Goal: Task Accomplishment & Management: Complete application form

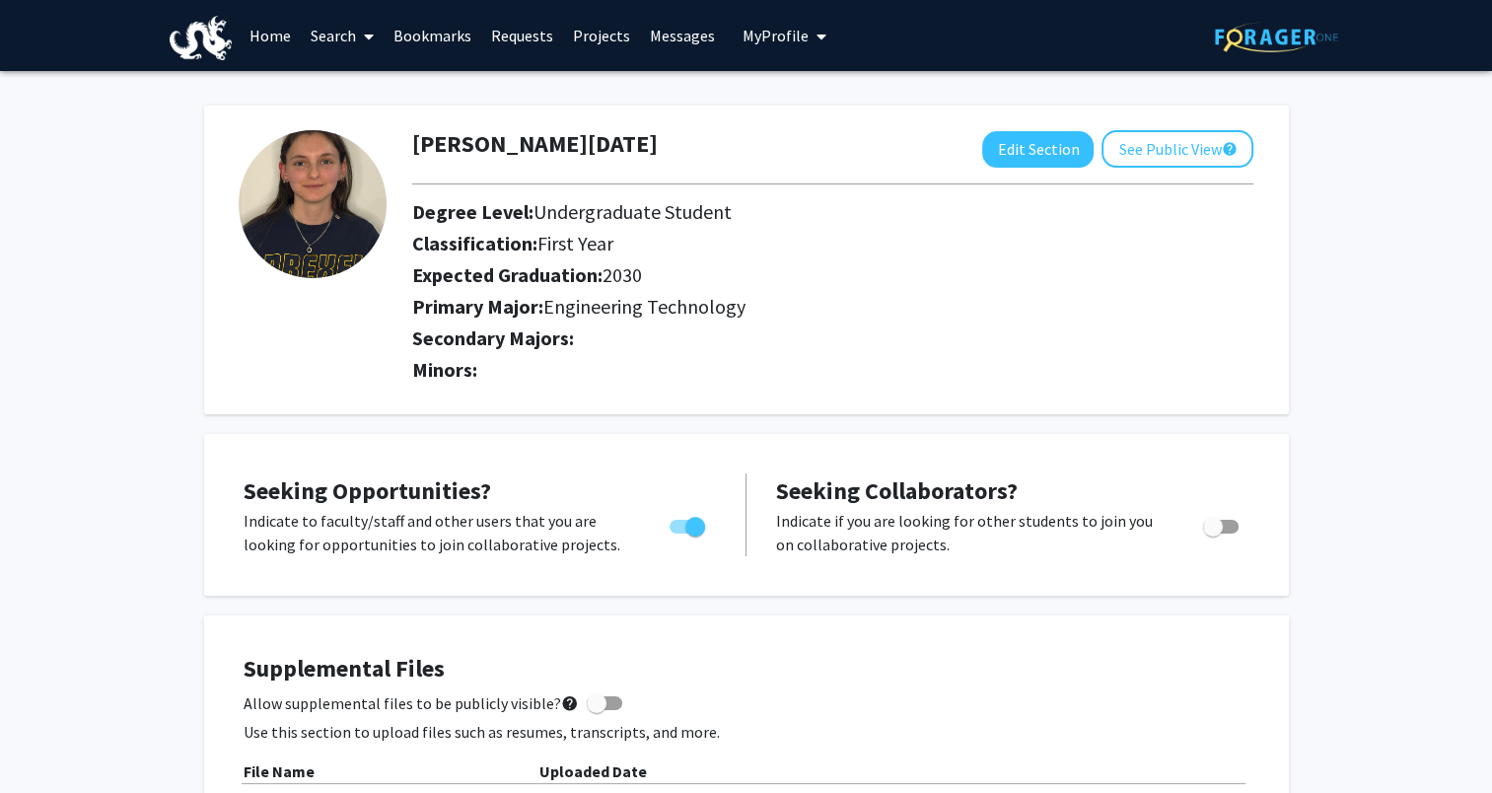
click at [437, 47] on link "Bookmarks" at bounding box center [433, 35] width 98 height 69
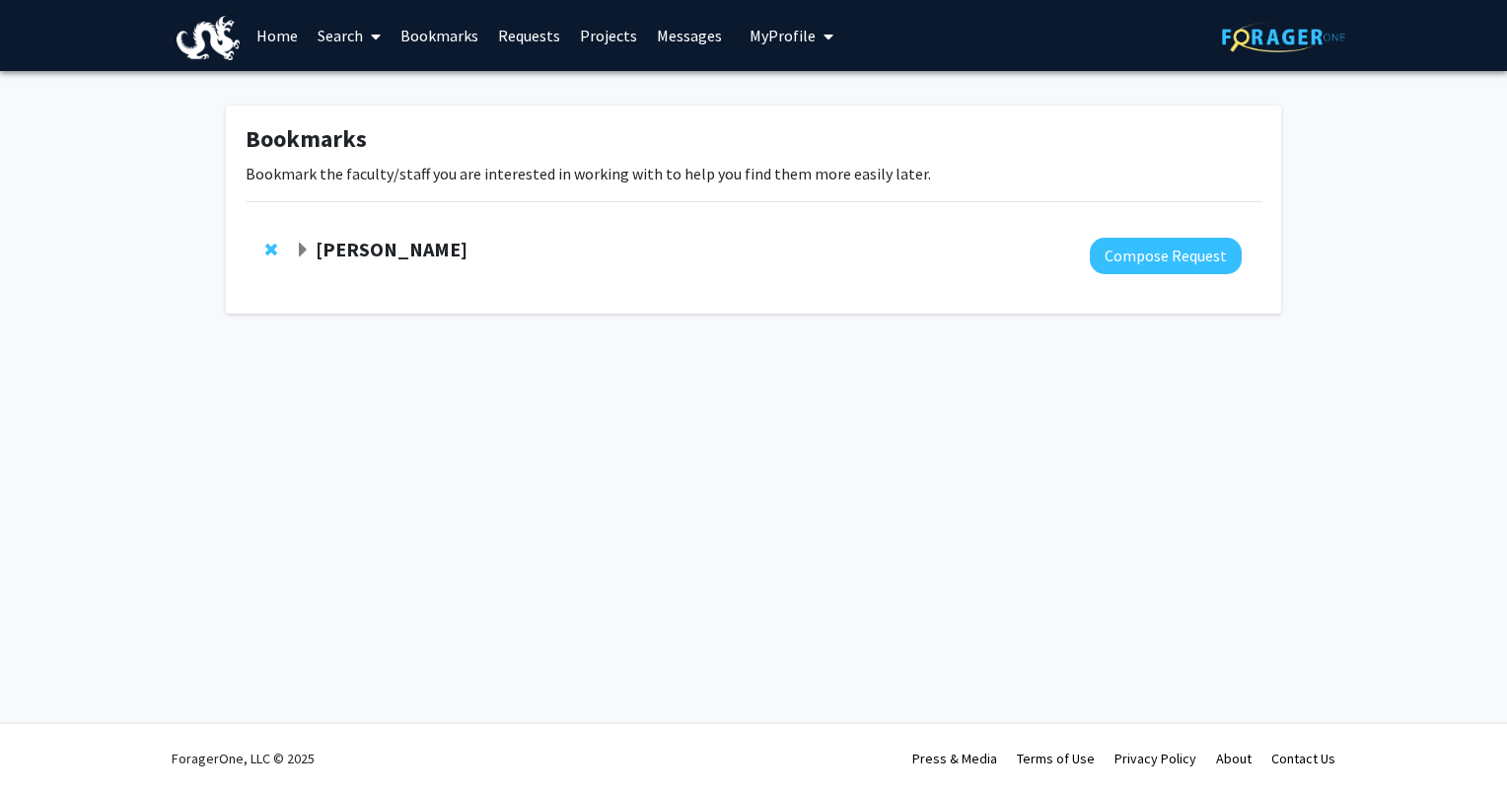
click at [450, 239] on strong "[PERSON_NAME]" at bounding box center [392, 249] width 152 height 25
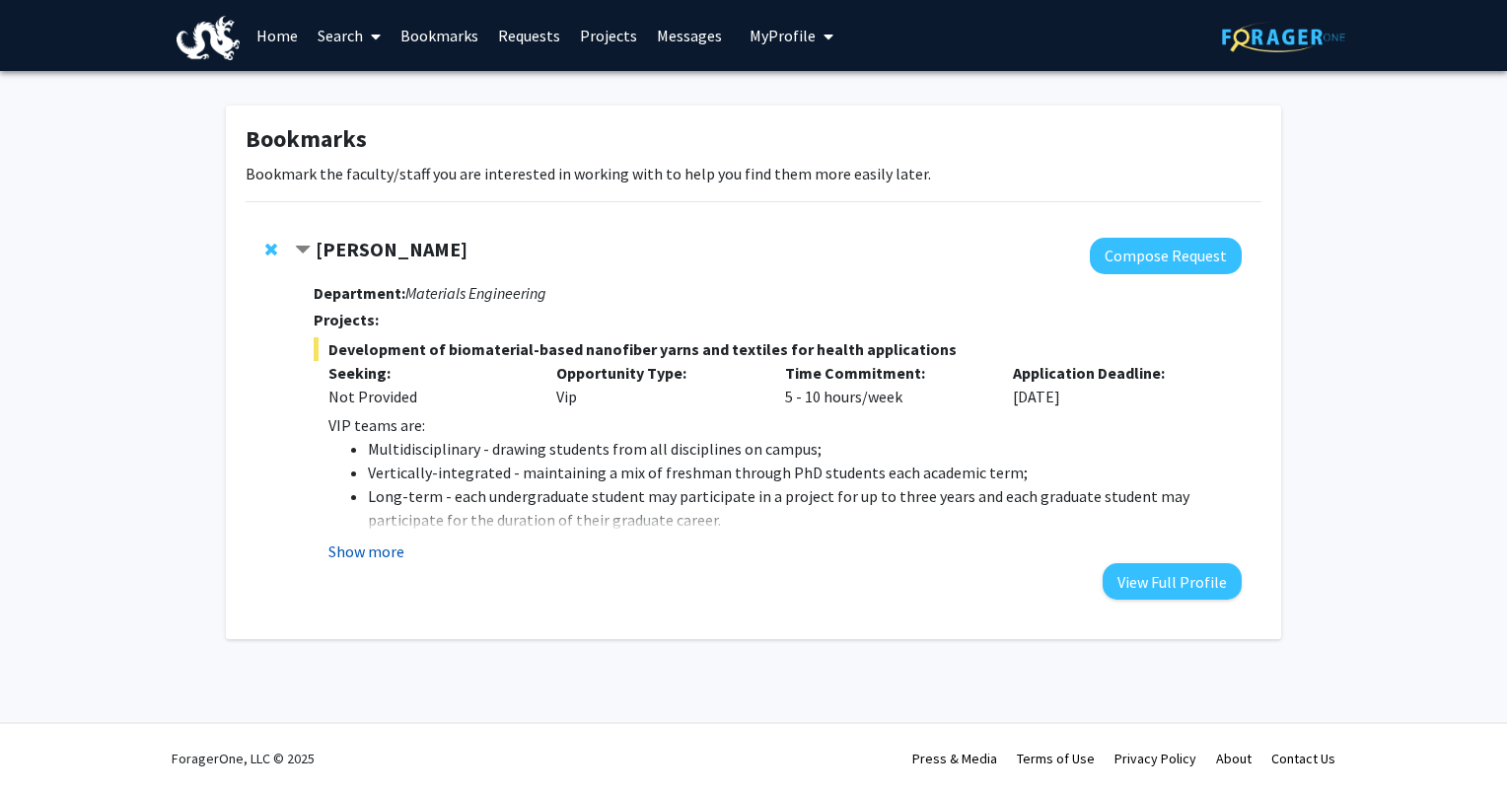
click at [398, 555] on button "Show more" at bounding box center [366, 552] width 76 height 24
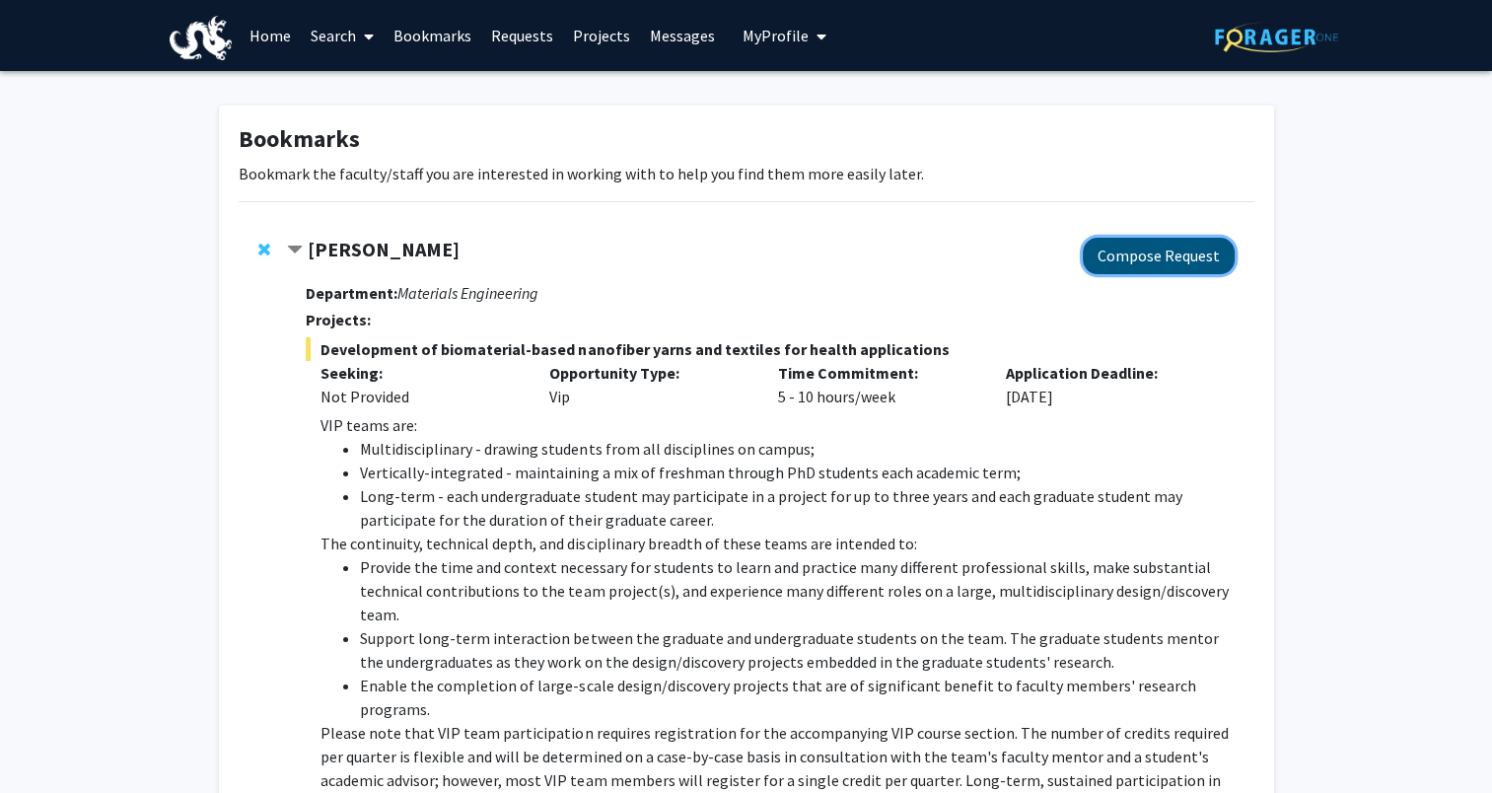
click at [1172, 271] on button "Compose Request" at bounding box center [1159, 256] width 152 height 36
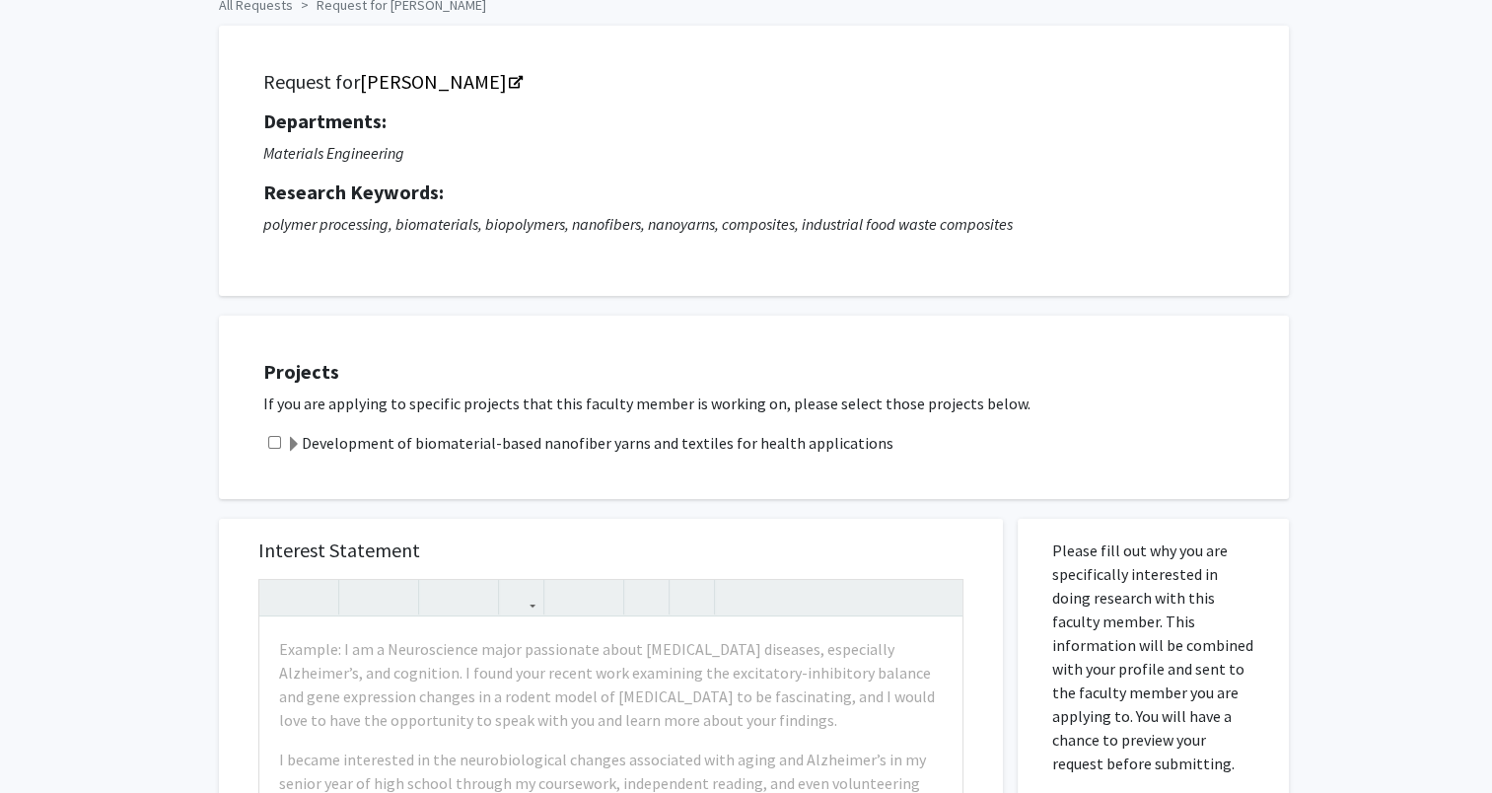
scroll to position [197, 0]
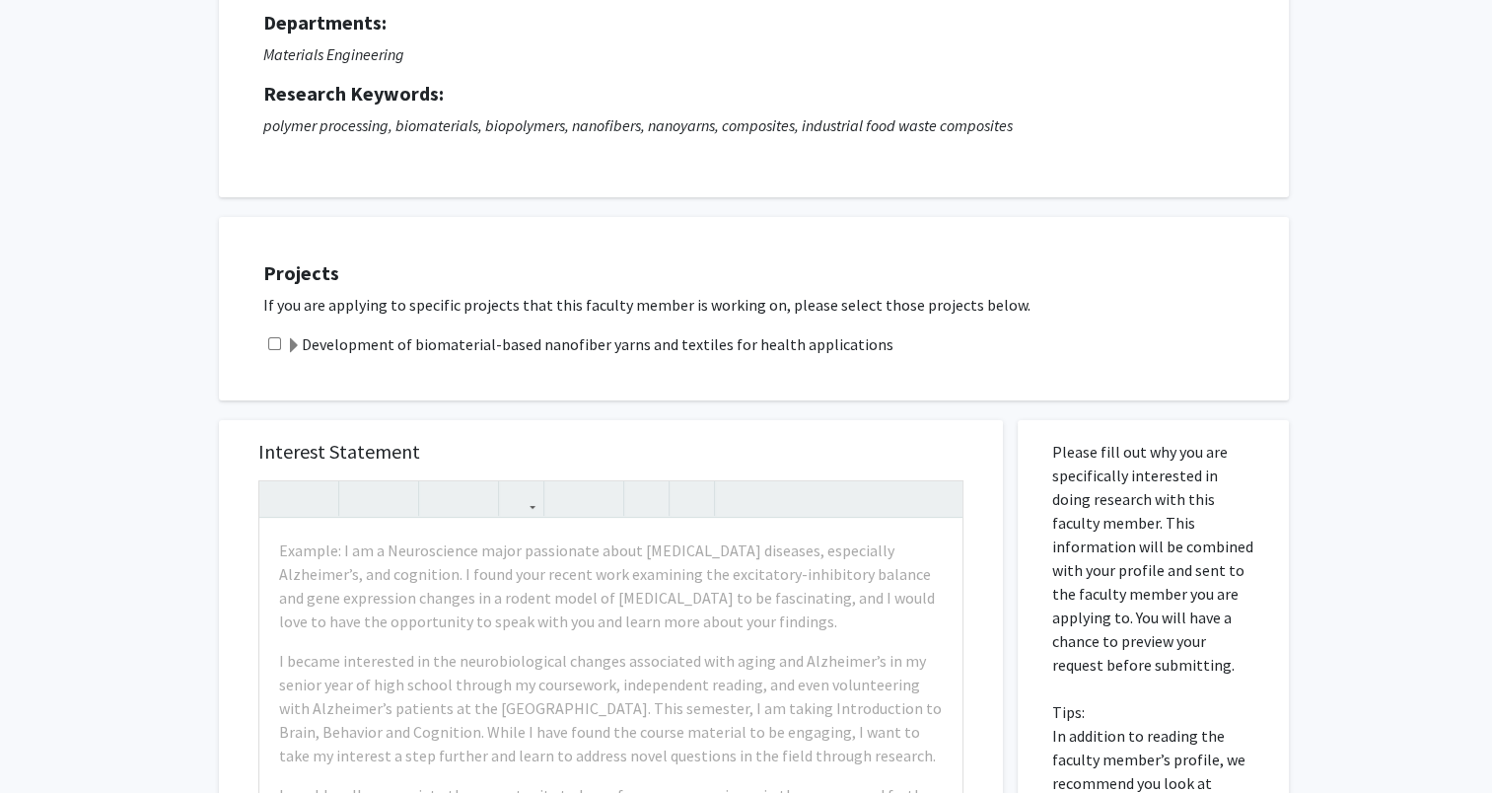
click at [270, 339] on input "checkbox" at bounding box center [274, 343] width 13 height 13
checkbox input "true"
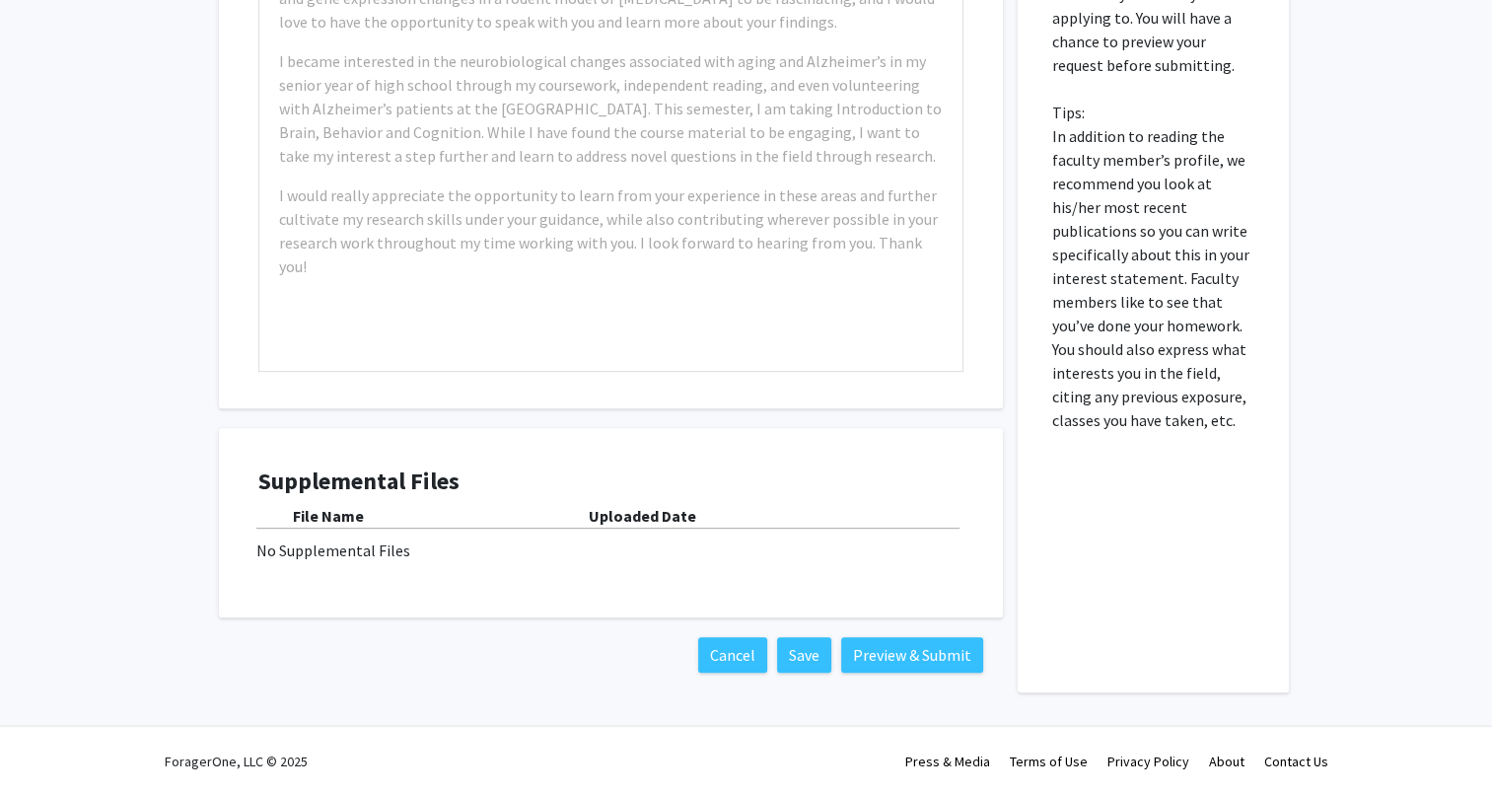
scroll to position [799, 0]
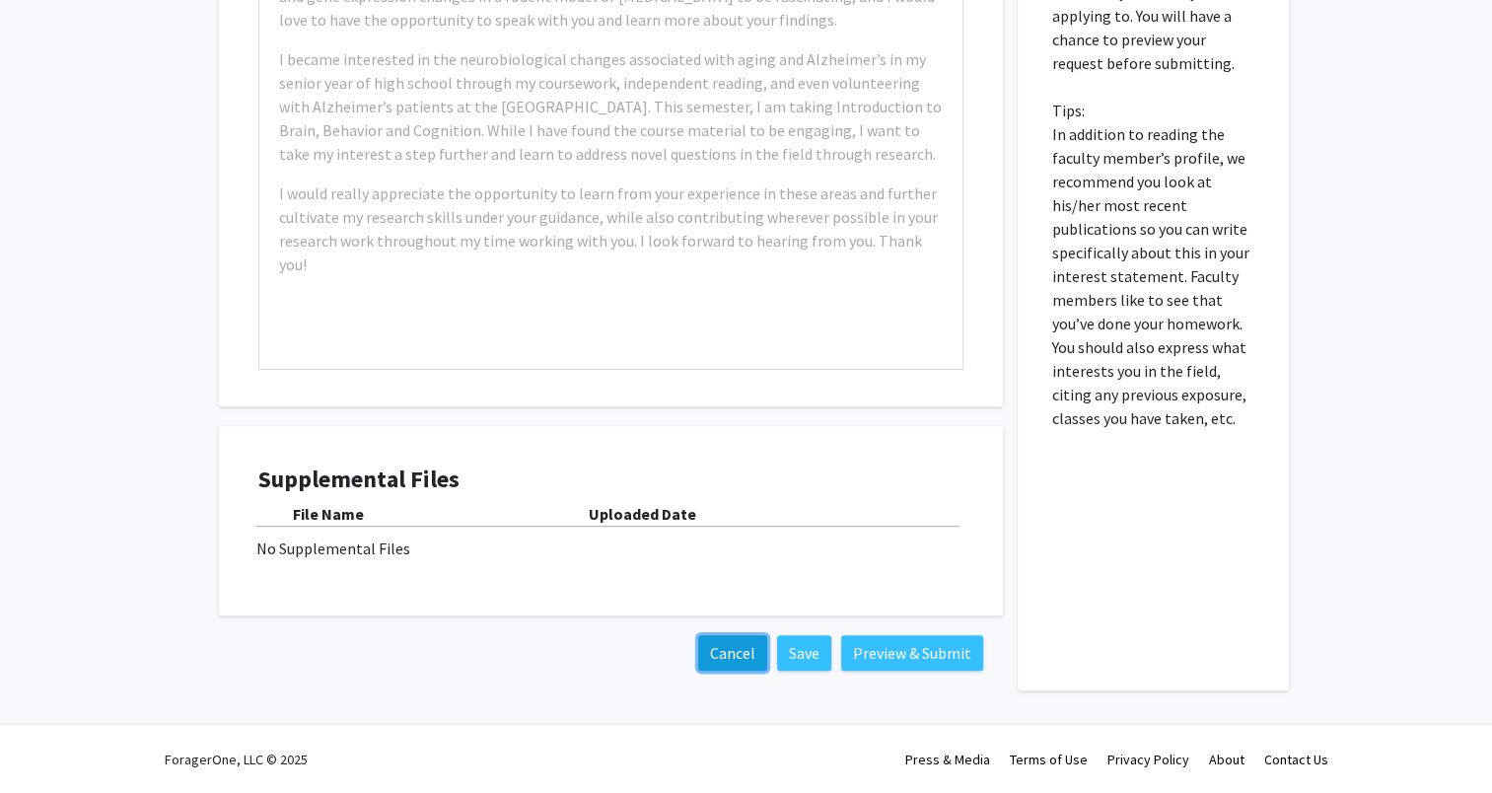
click at [731, 639] on button "Cancel" at bounding box center [732, 653] width 69 height 36
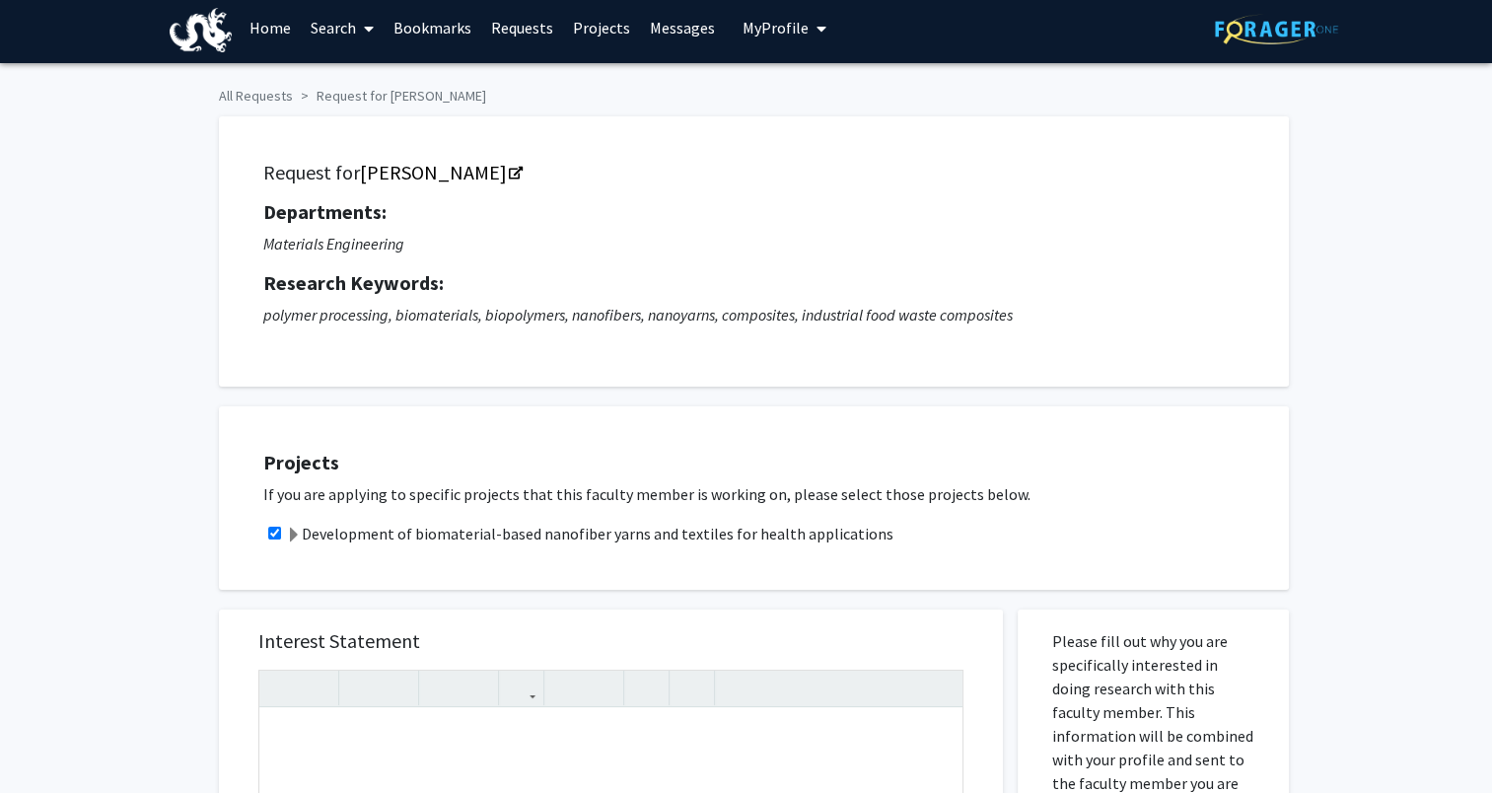
scroll to position [0, 0]
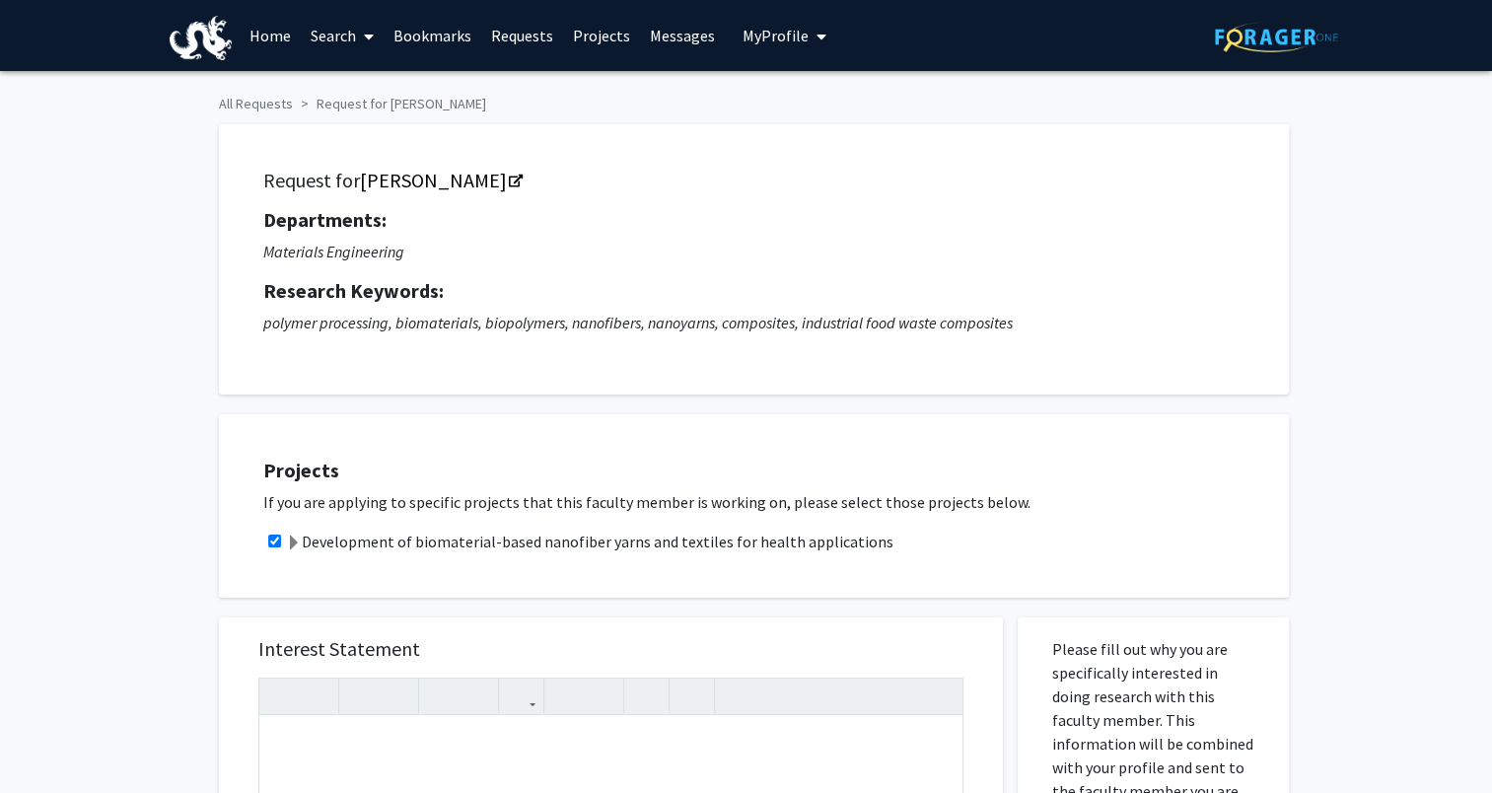
click at [761, 35] on span "My Profile" at bounding box center [776, 36] width 66 height 20
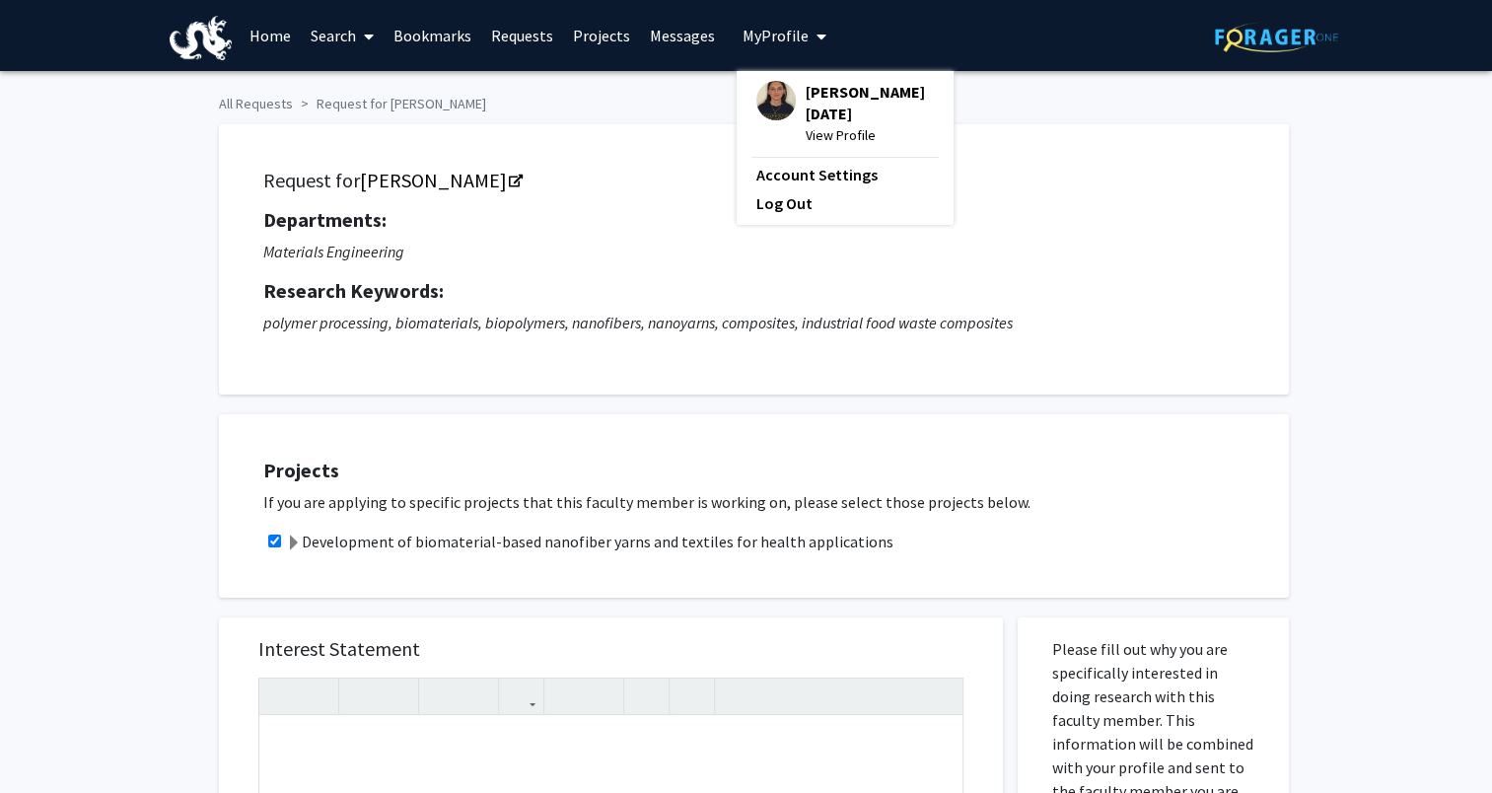
click at [798, 136] on div "[PERSON_NAME][DATE] View Profile Account Settings Log Out" at bounding box center [845, 148] width 217 height 154
click at [806, 124] on span "View Profile" at bounding box center [870, 135] width 128 height 22
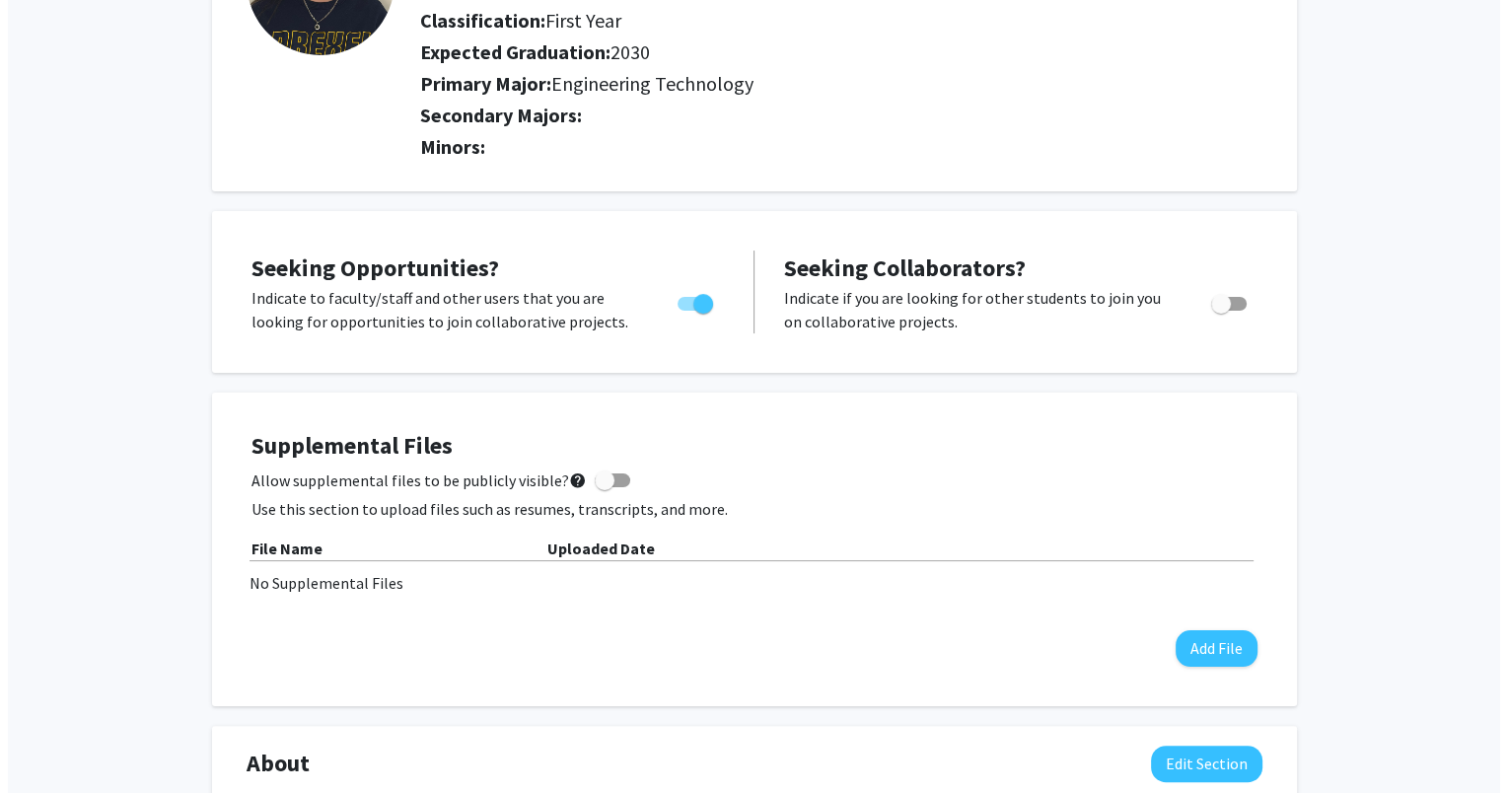
scroll to position [213, 0]
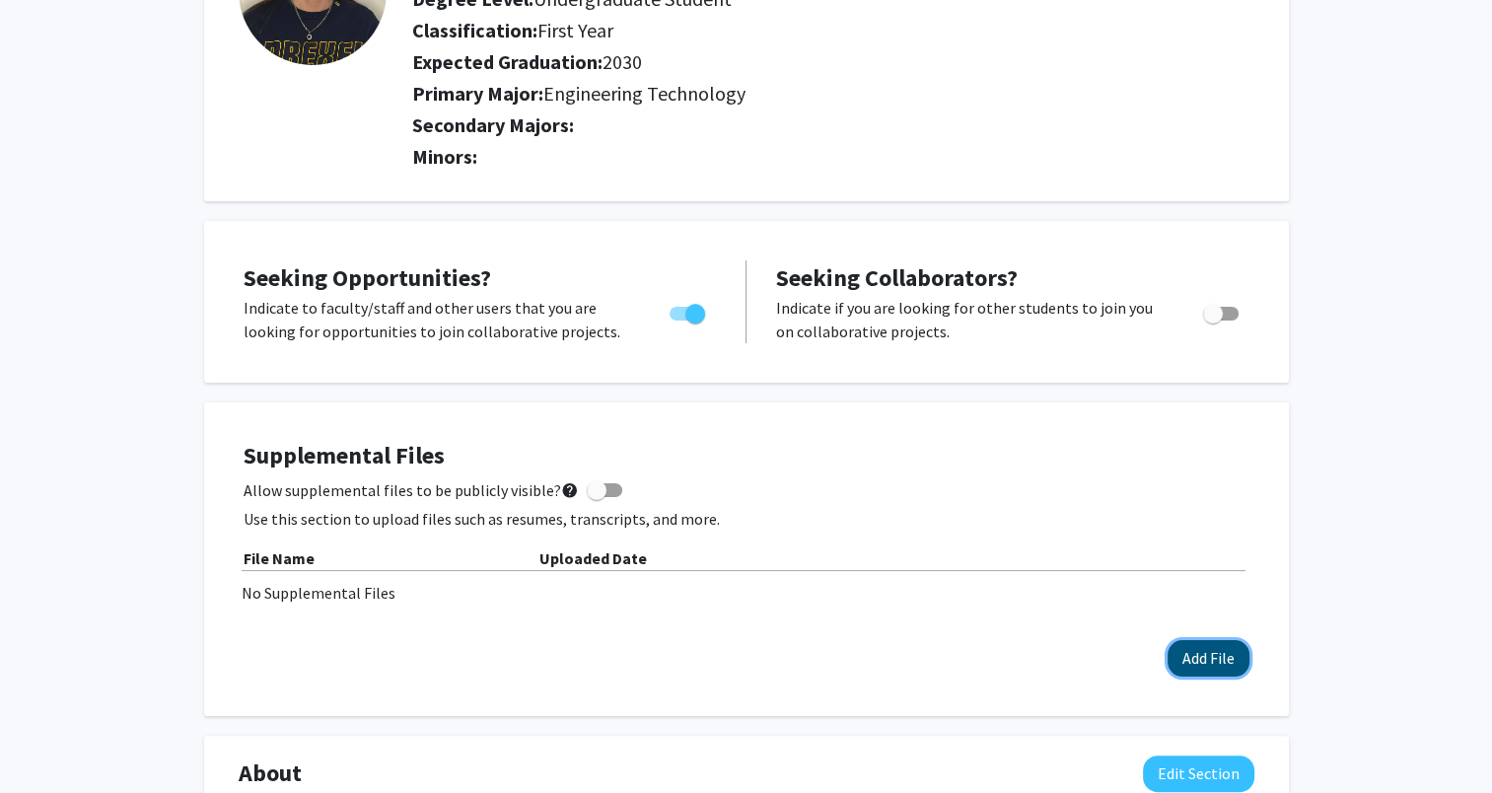
click at [1210, 649] on button "Add File" at bounding box center [1209, 658] width 82 height 36
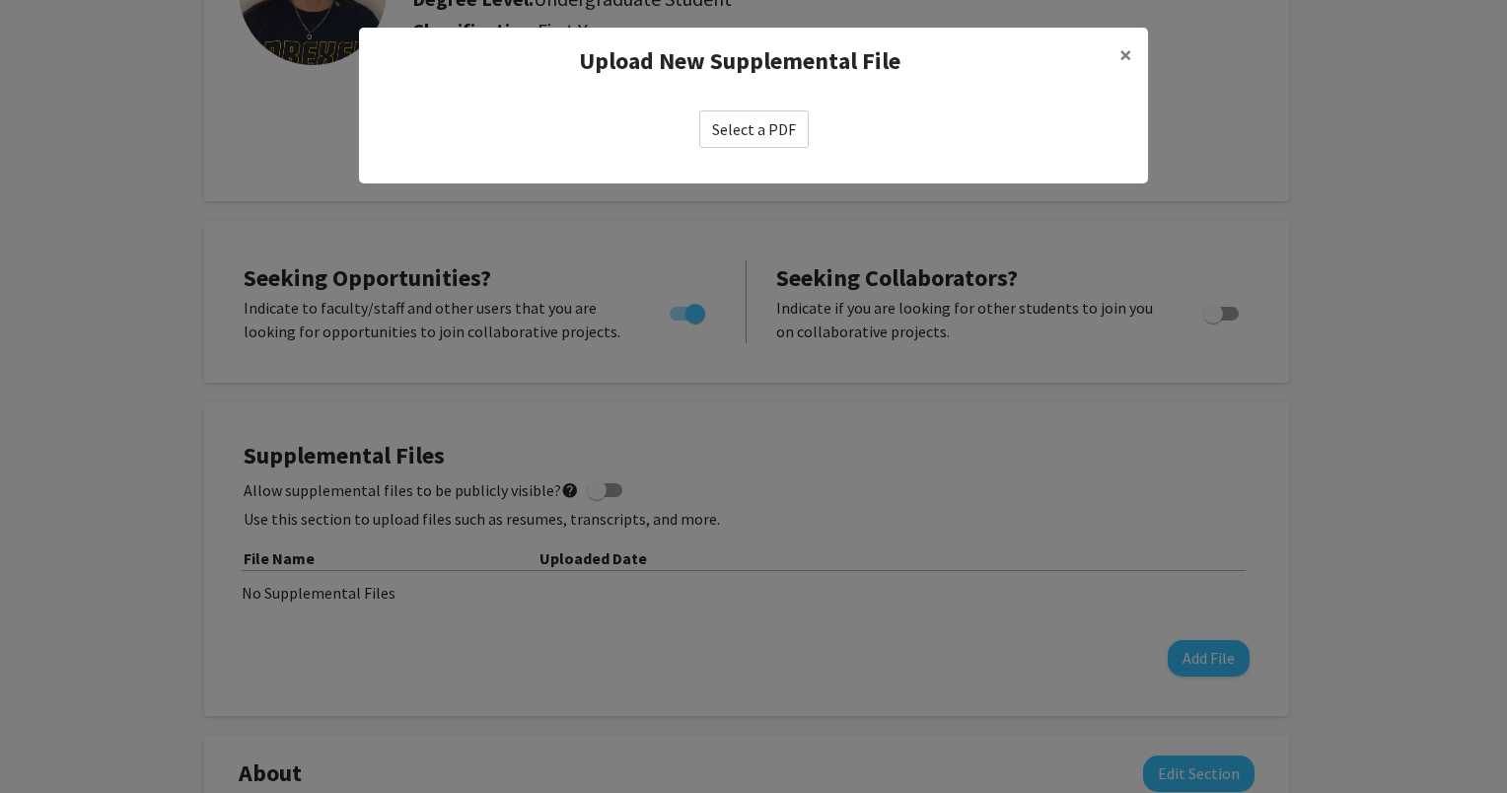
click at [768, 125] on label "Select a PDF" at bounding box center [753, 128] width 109 height 37
click at [0, 0] on input "Select a PDF" at bounding box center [0, 0] width 0 height 0
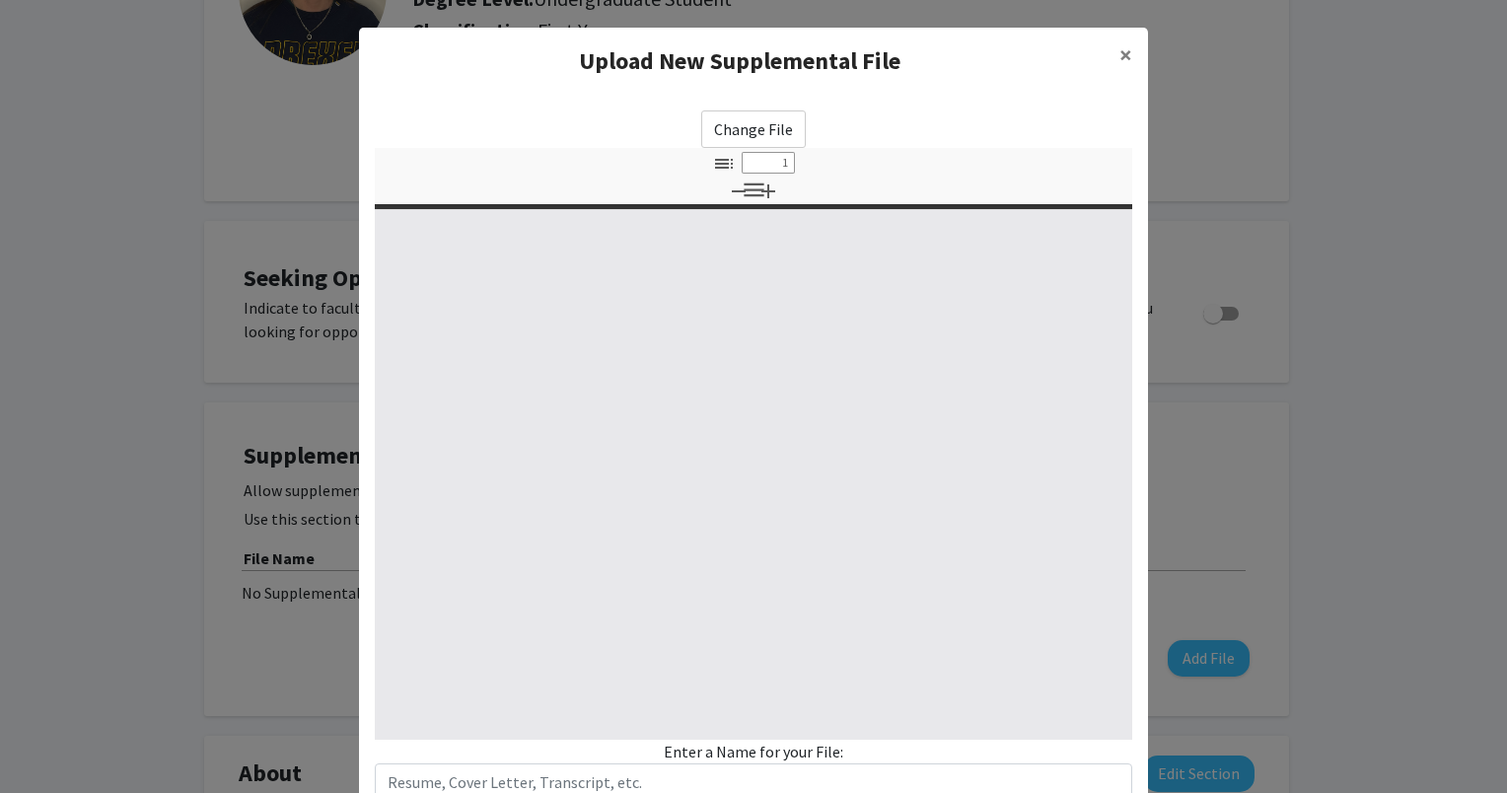
select select "custom"
type input "0"
select select "custom"
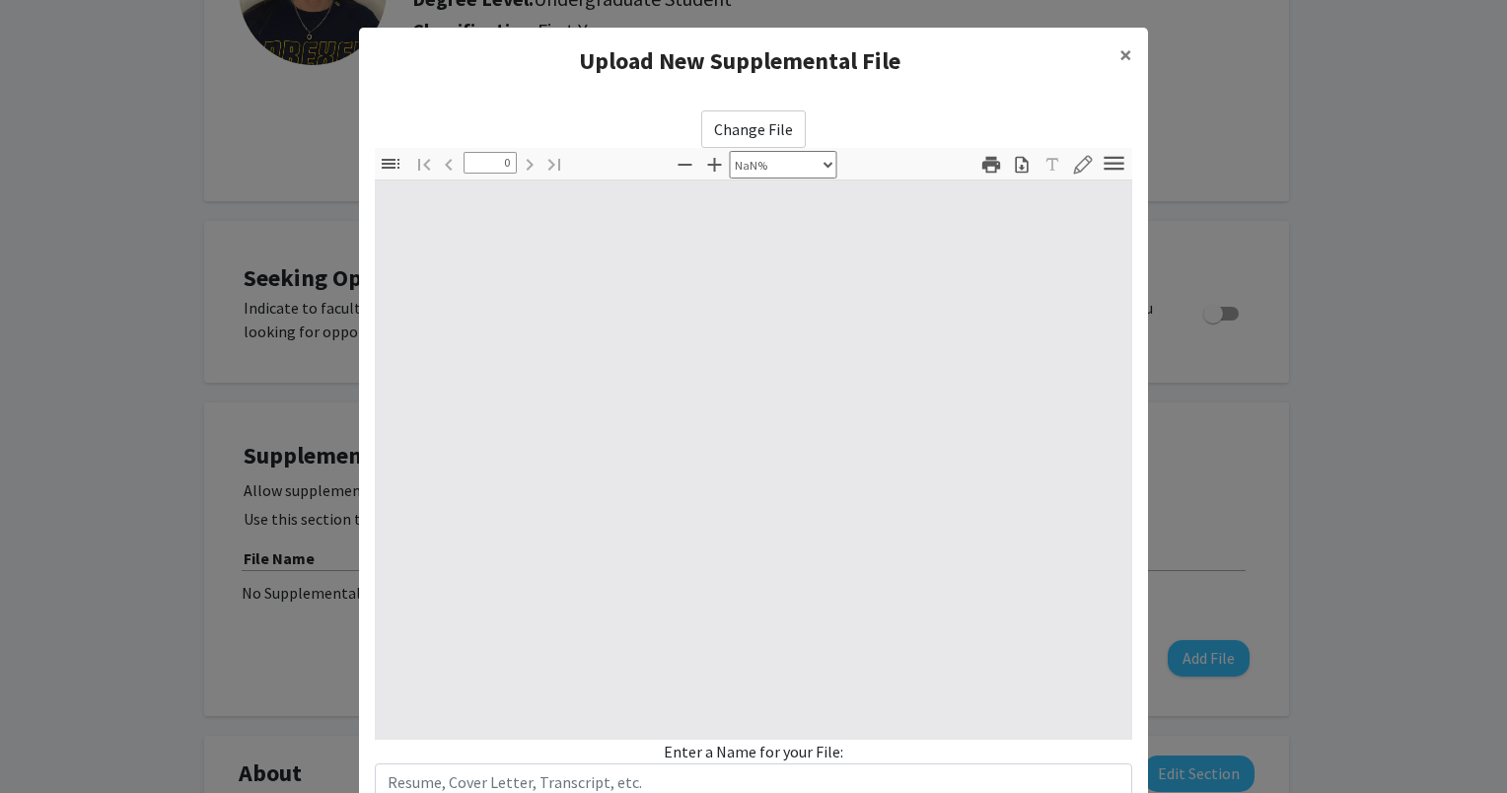
type input "1"
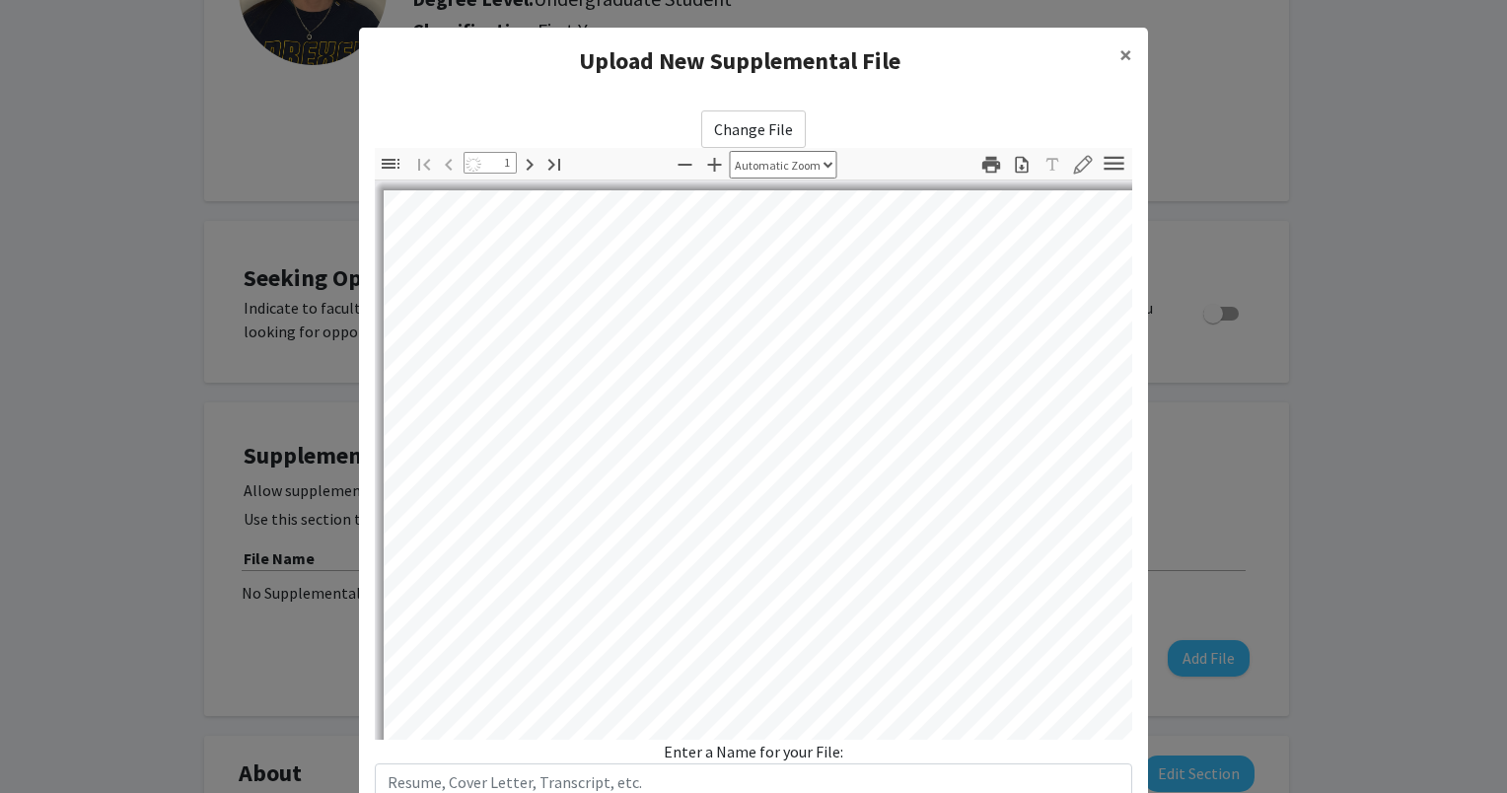
select select "auto"
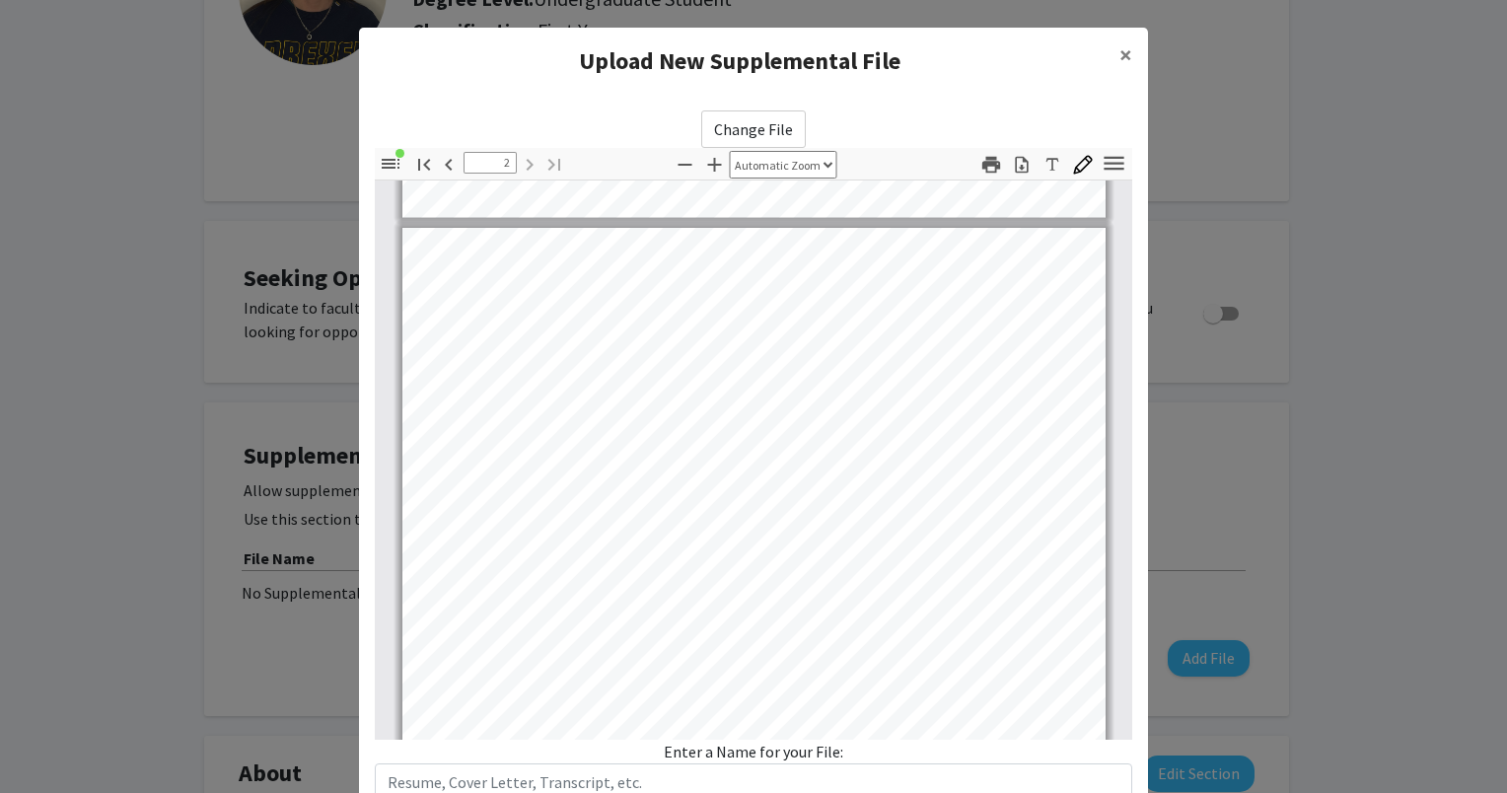
scroll to position [888, 0]
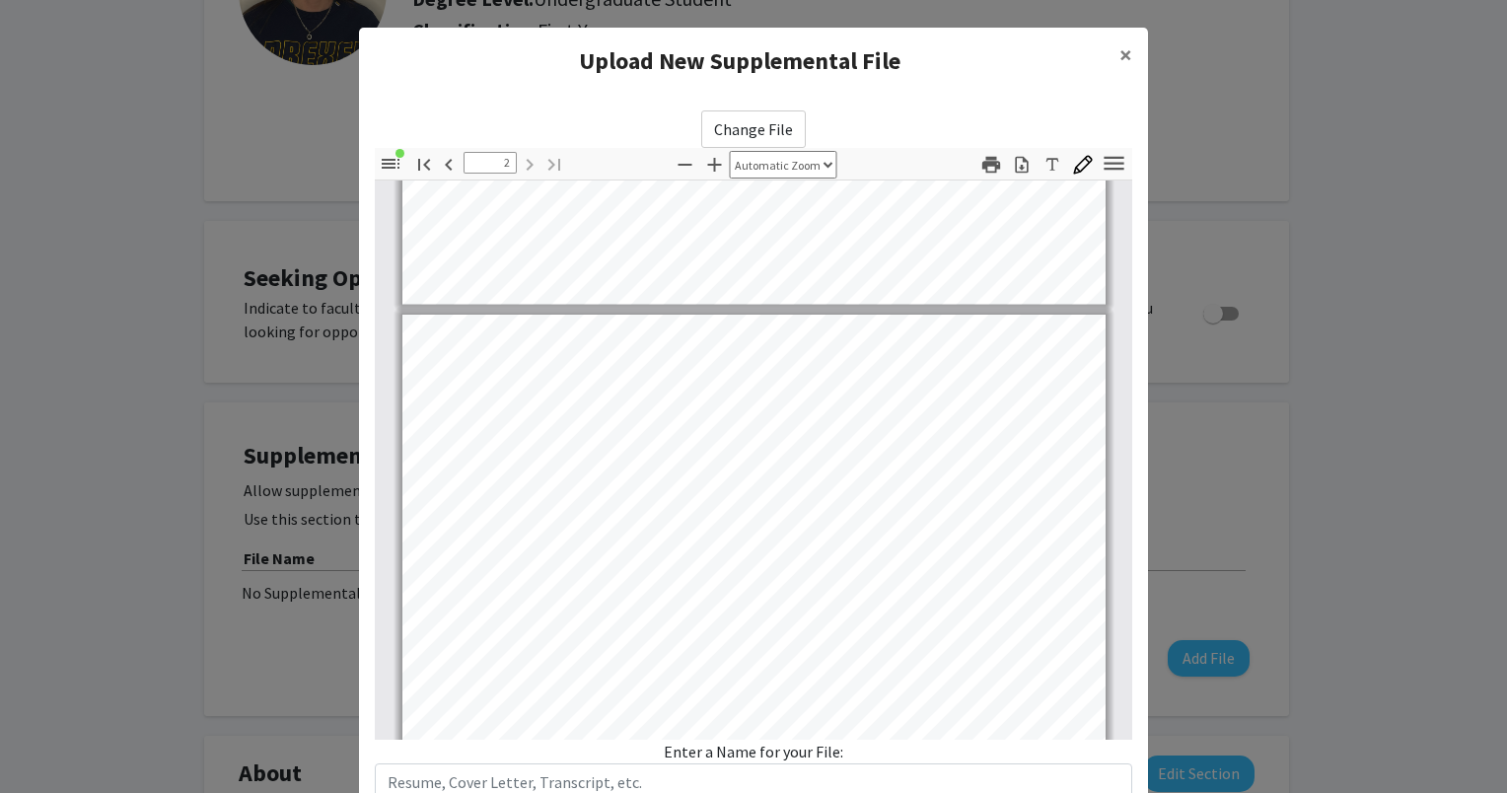
type input "1"
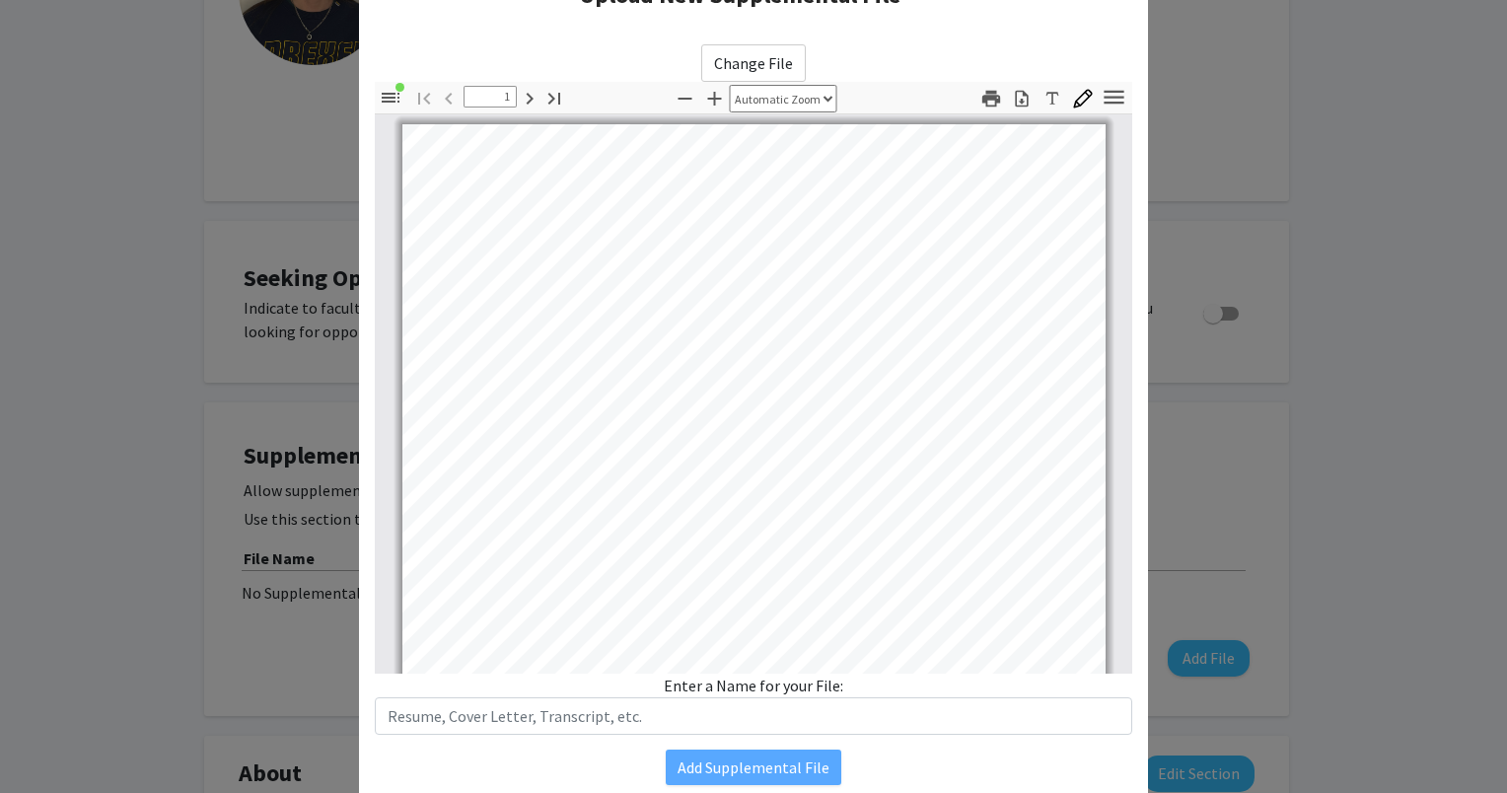
scroll to position [140, 0]
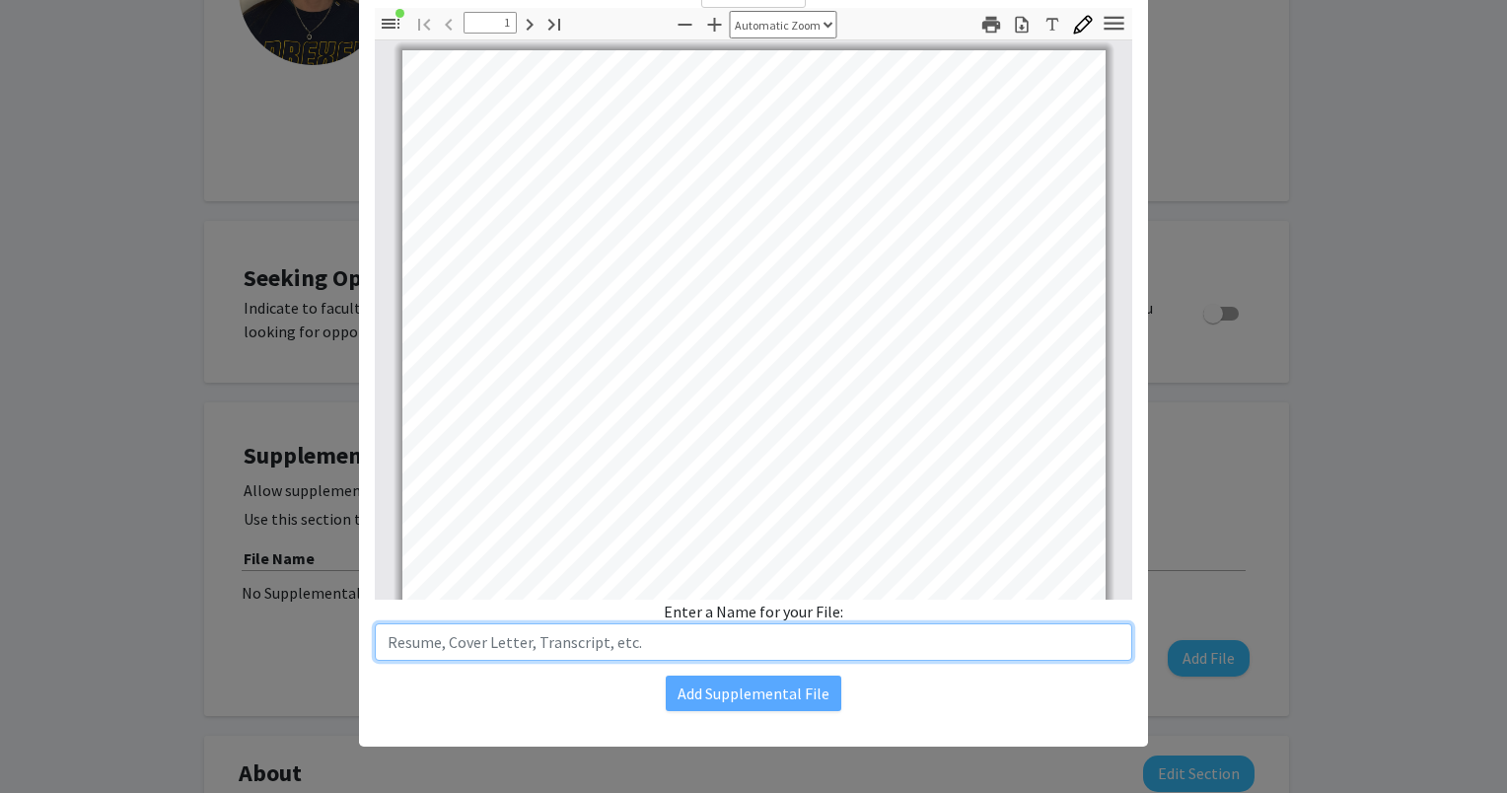
click at [754, 632] on input "text" at bounding box center [754, 641] width 758 height 37
type input "Resume"
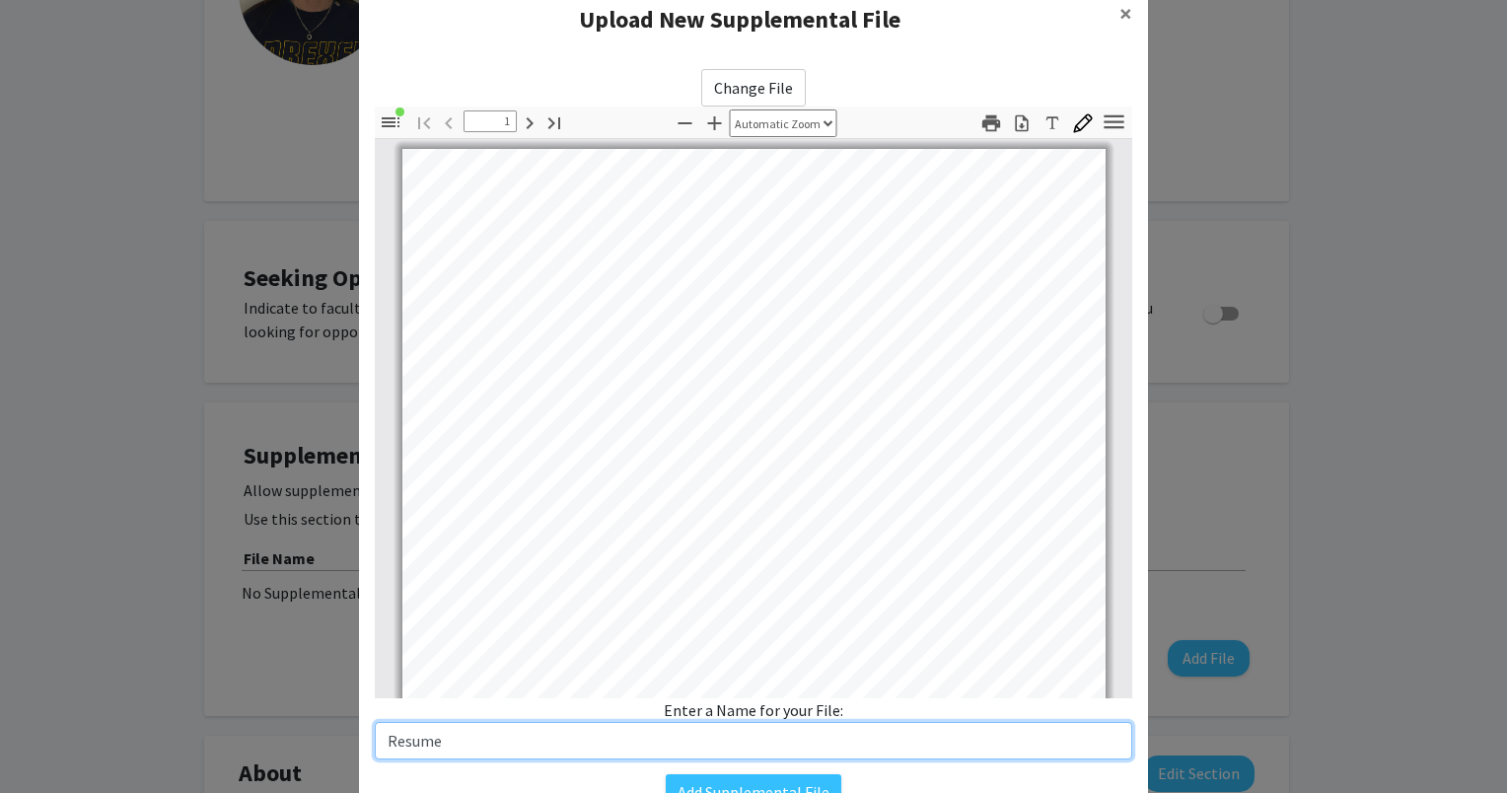
scroll to position [0, 0]
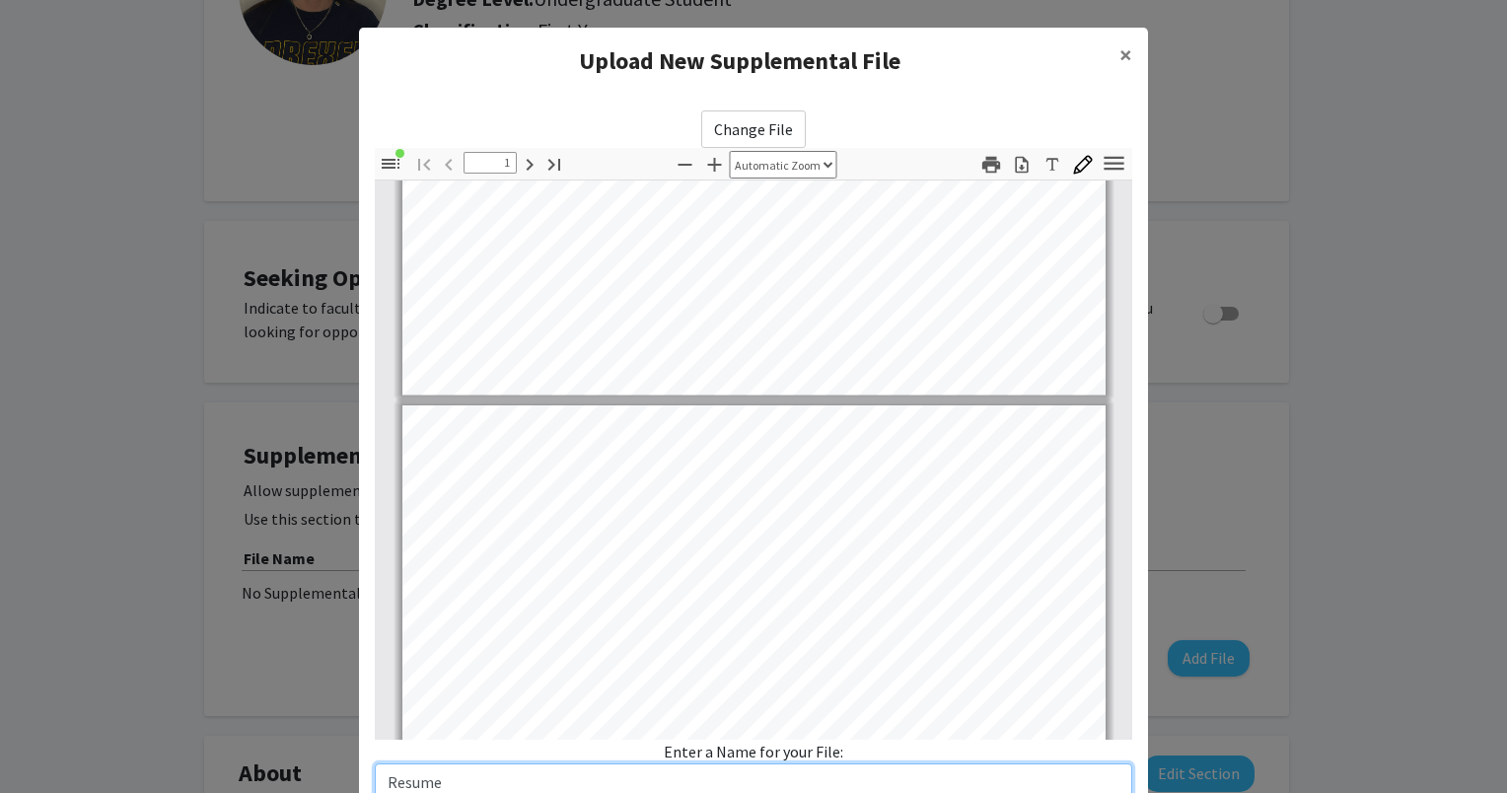
type input "2"
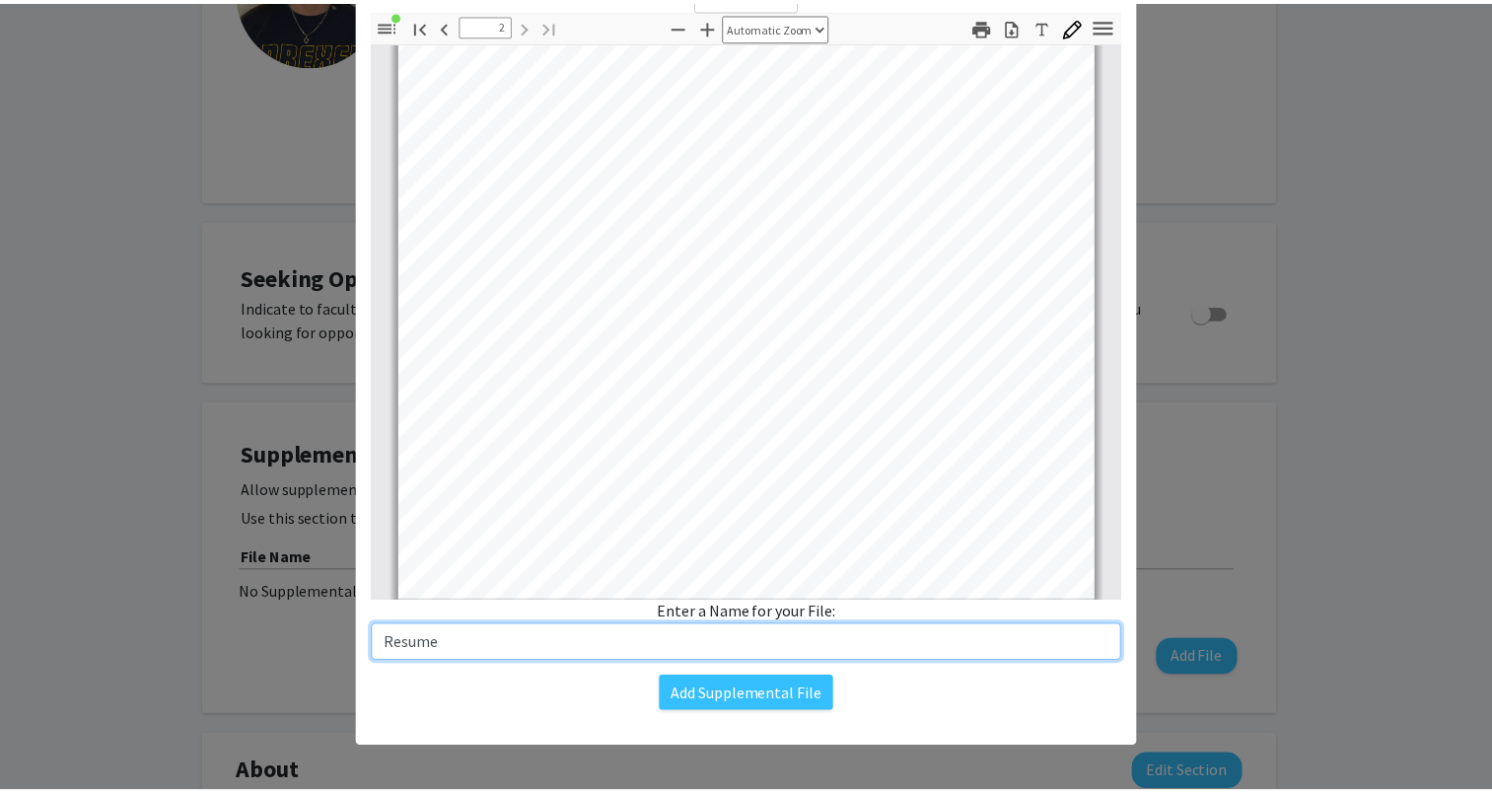
scroll to position [140, 0]
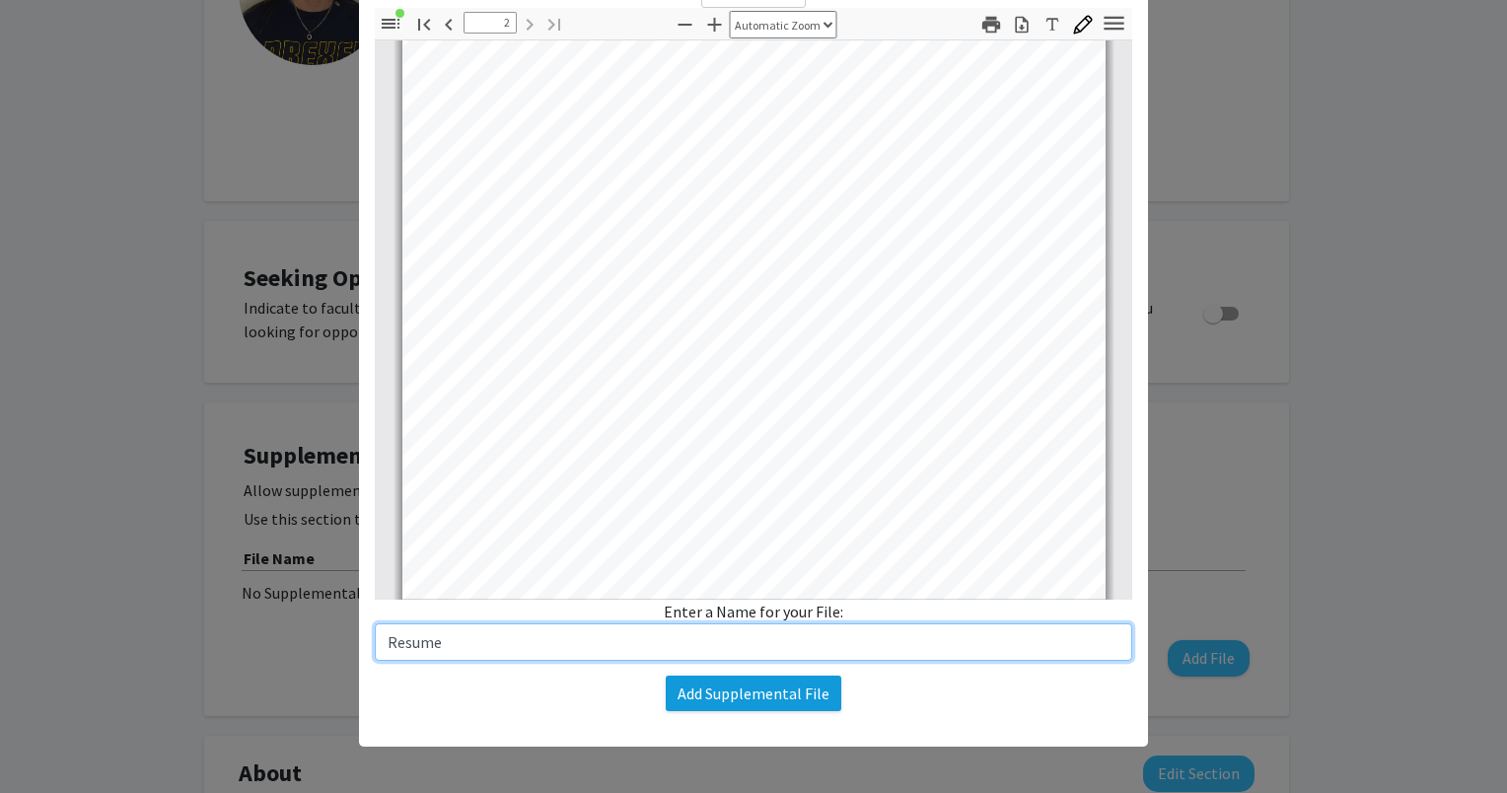
type input "Resume"
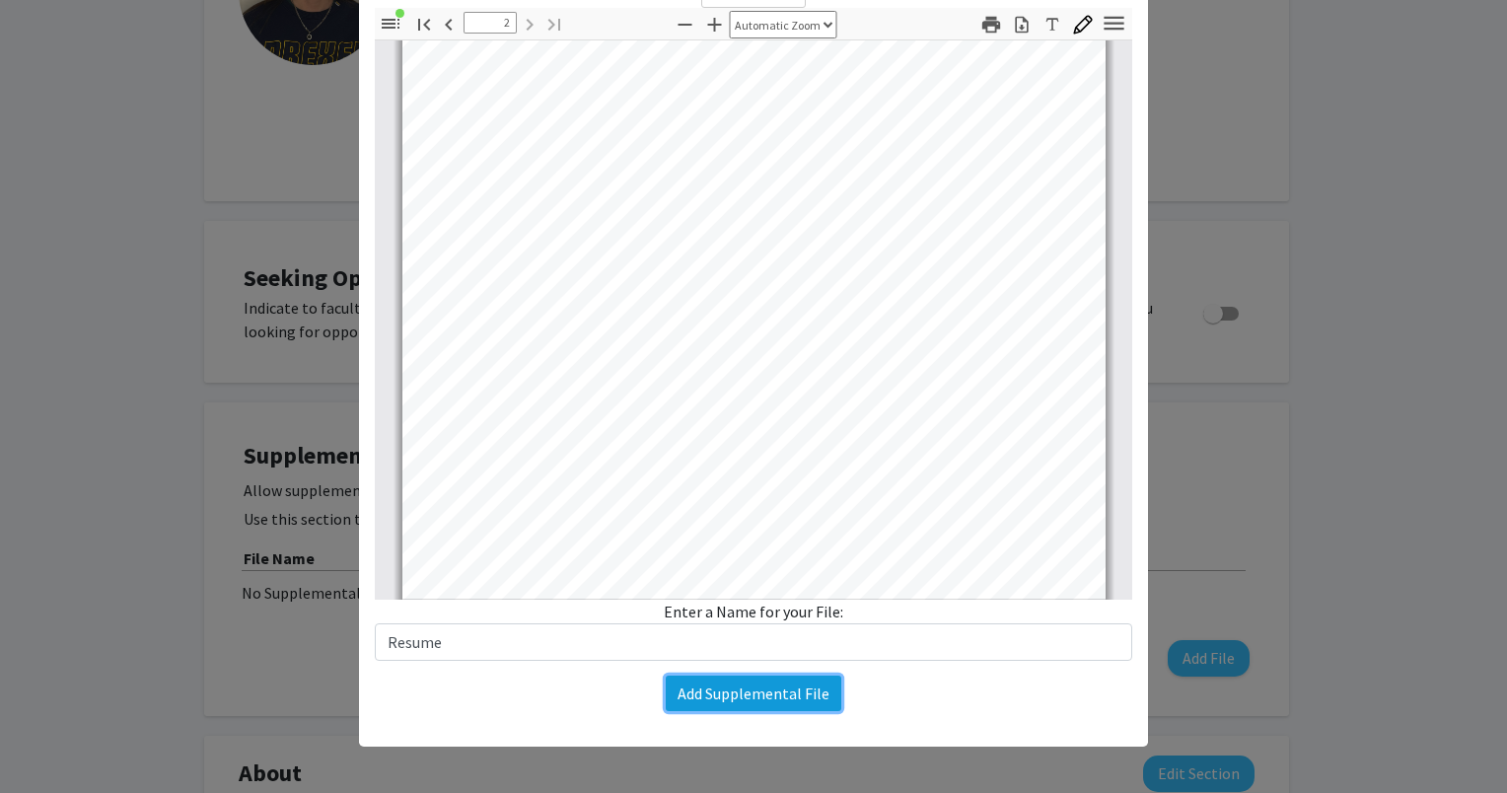
click at [773, 705] on button "Add Supplemental File" at bounding box center [754, 694] width 176 height 36
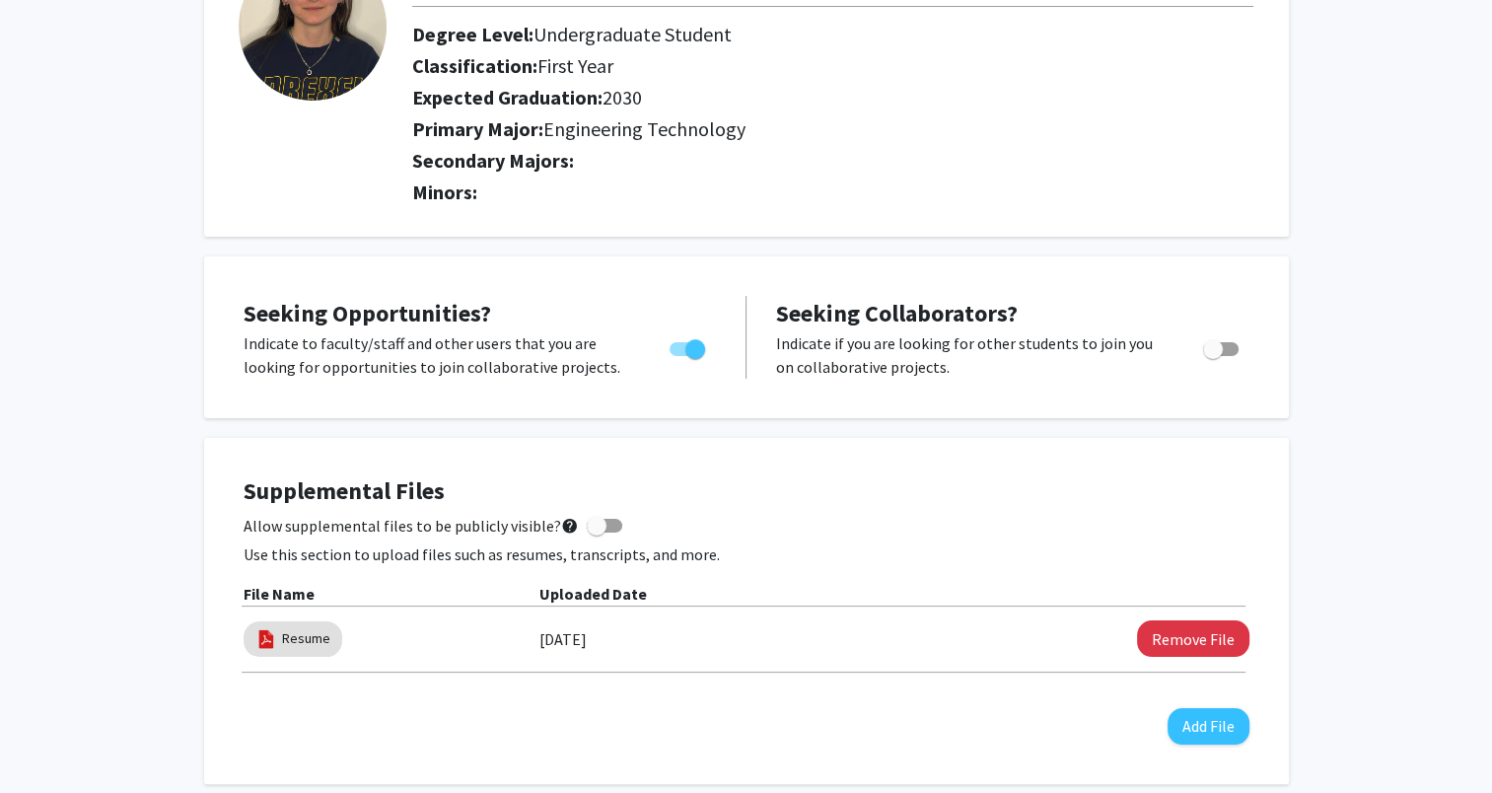
scroll to position [0, 0]
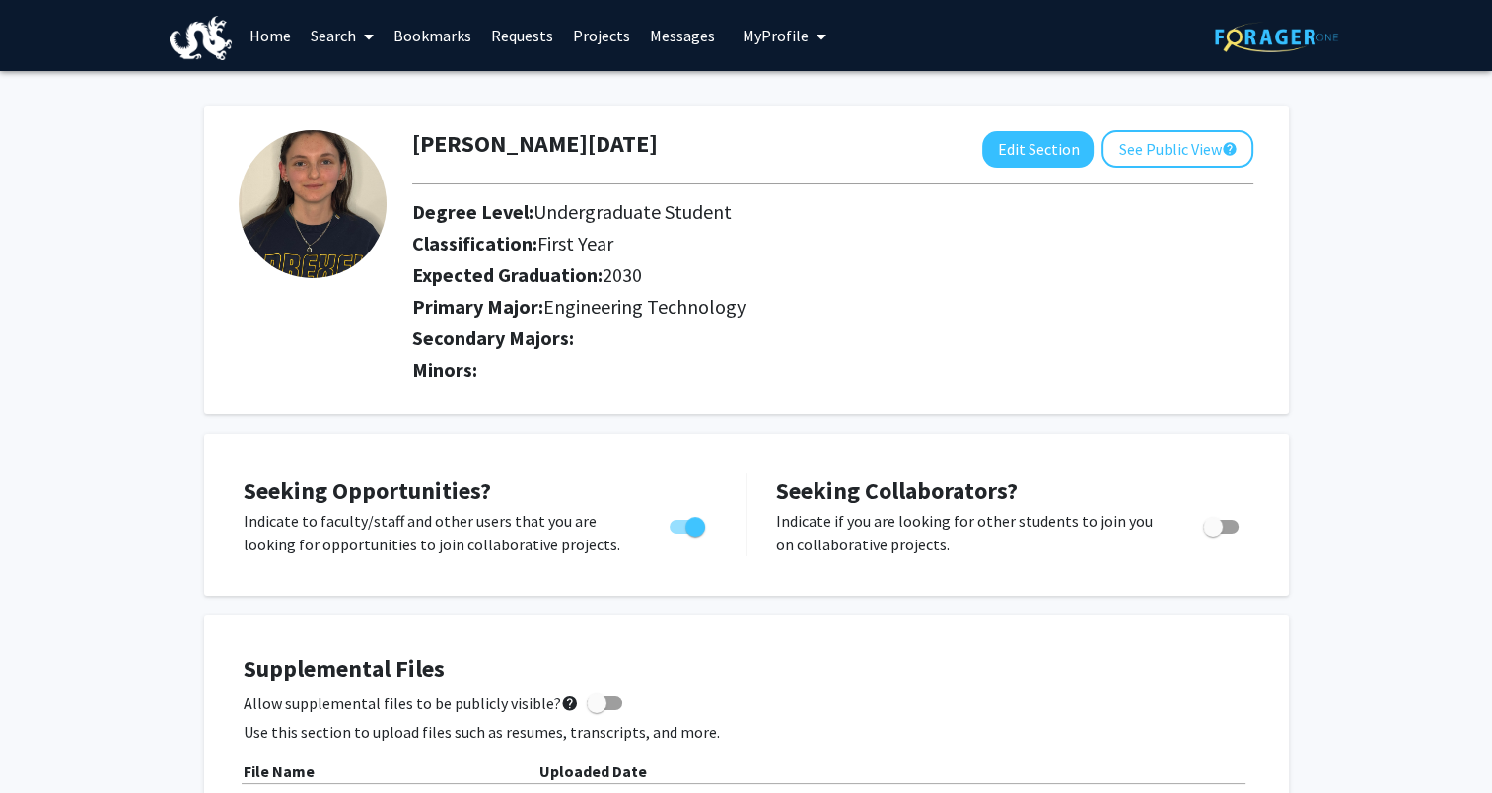
click at [420, 43] on link "Bookmarks" at bounding box center [433, 35] width 98 height 69
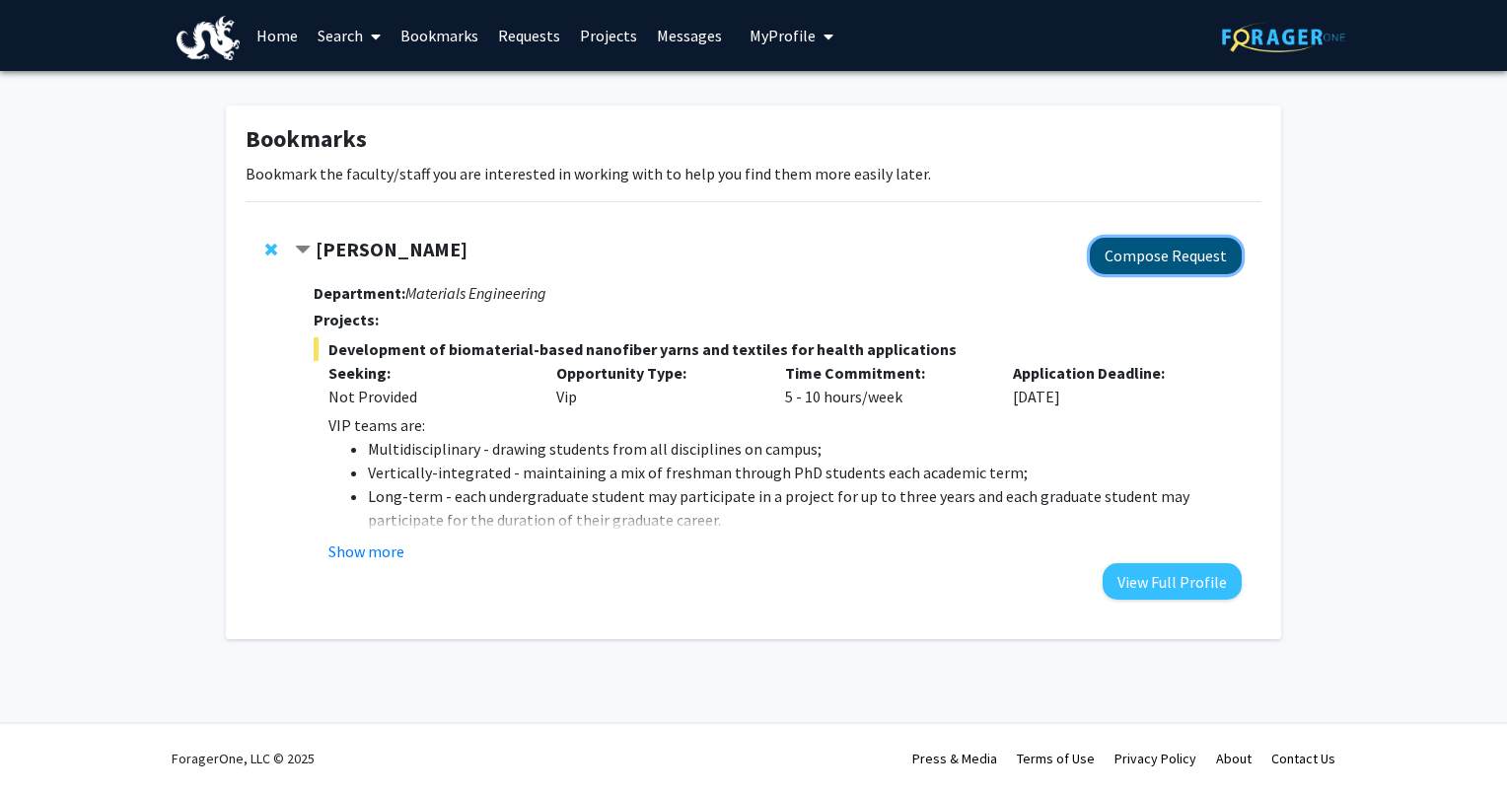
click at [1147, 241] on button "Compose Request" at bounding box center [1166, 256] width 152 height 36
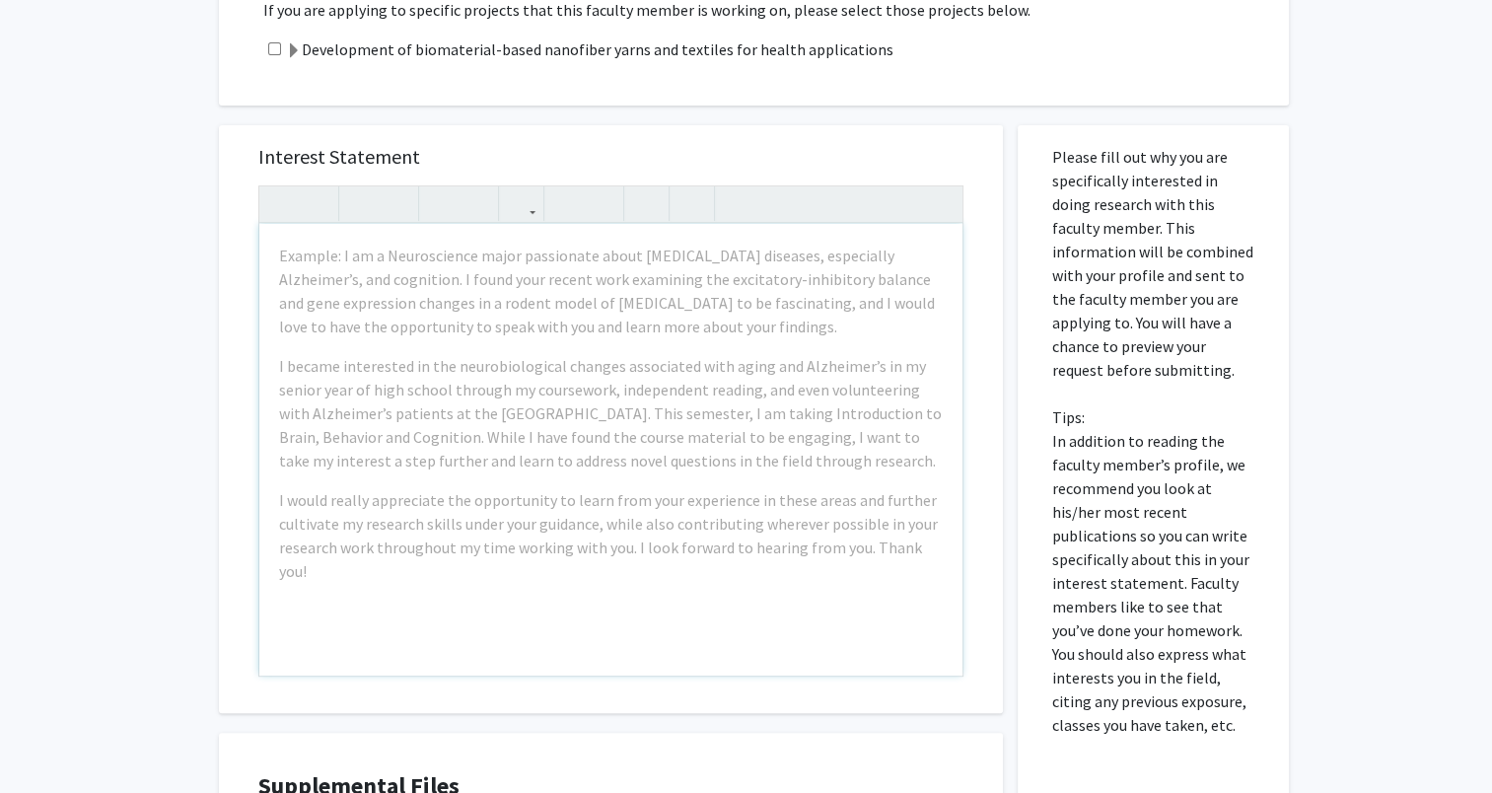
scroll to position [493, 0]
click at [273, 54] on div "Development of biomaterial-based nanofiber yarns and textiles for health applic…" at bounding box center [766, 48] width 1006 height 24
click at [275, 48] on input "checkbox" at bounding box center [274, 47] width 13 height 13
checkbox input "true"
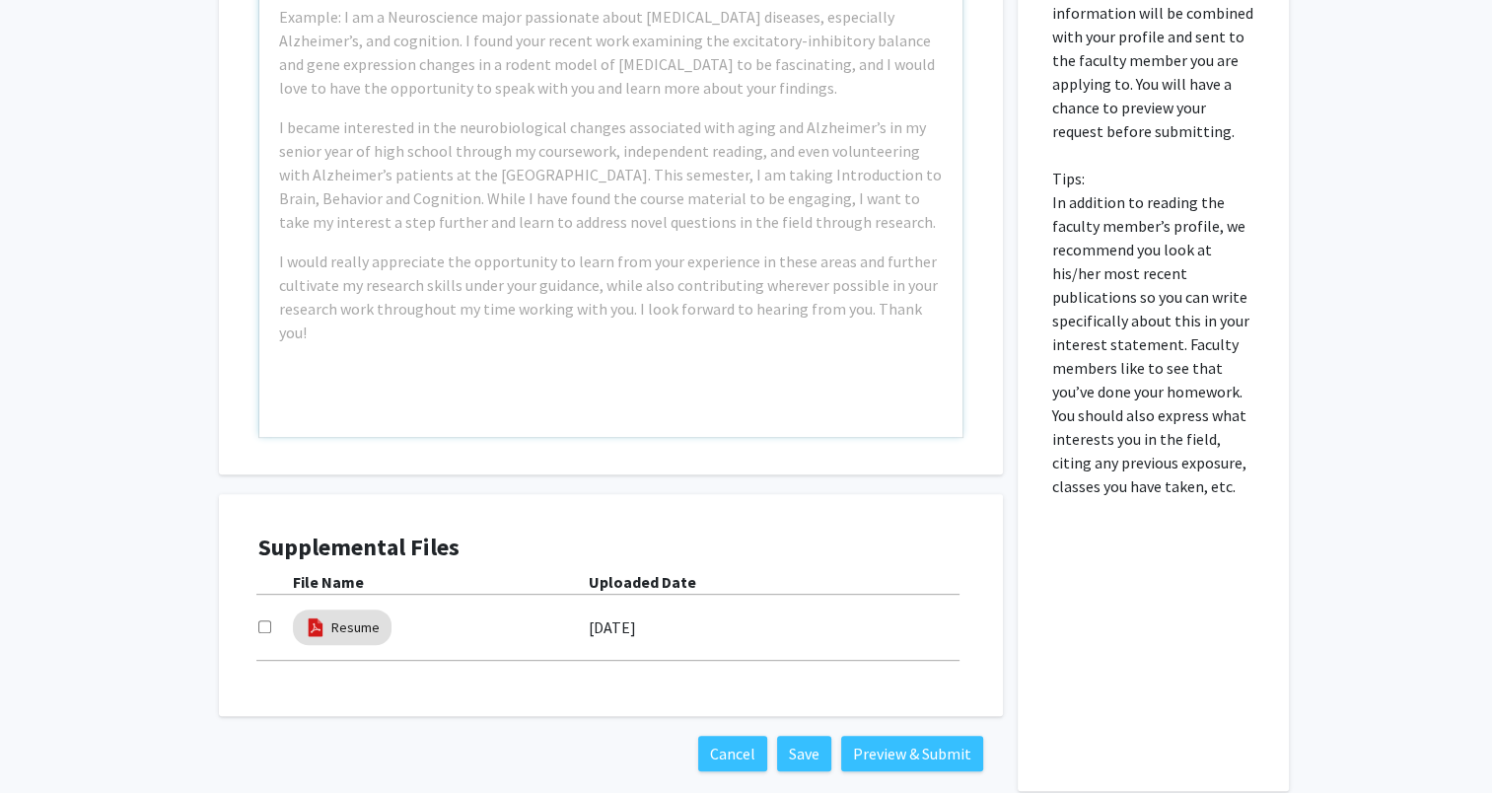
scroll to position [635, 0]
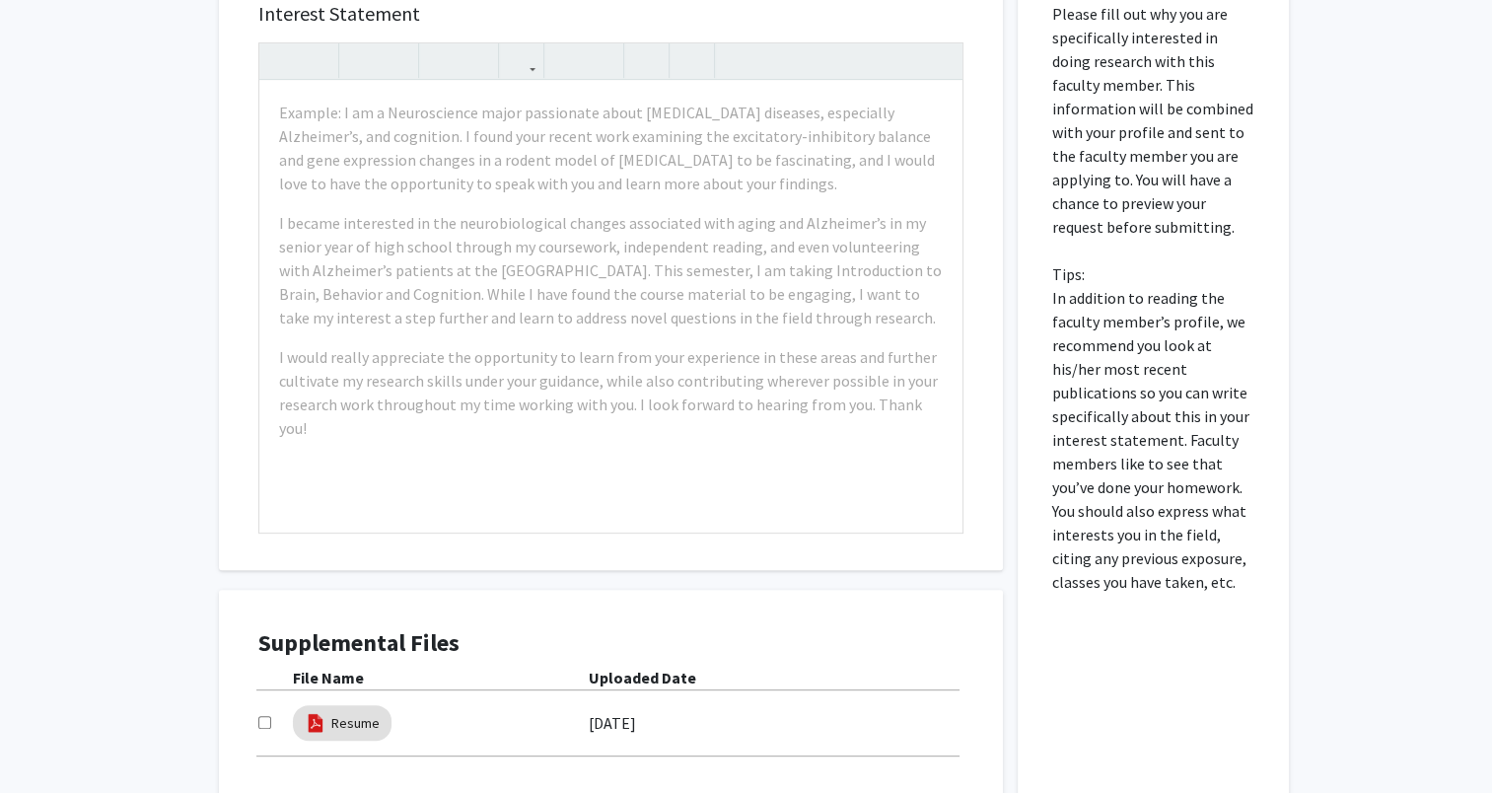
click at [262, 721] on input "checkbox" at bounding box center [264, 722] width 13 height 13
checkbox input "true"
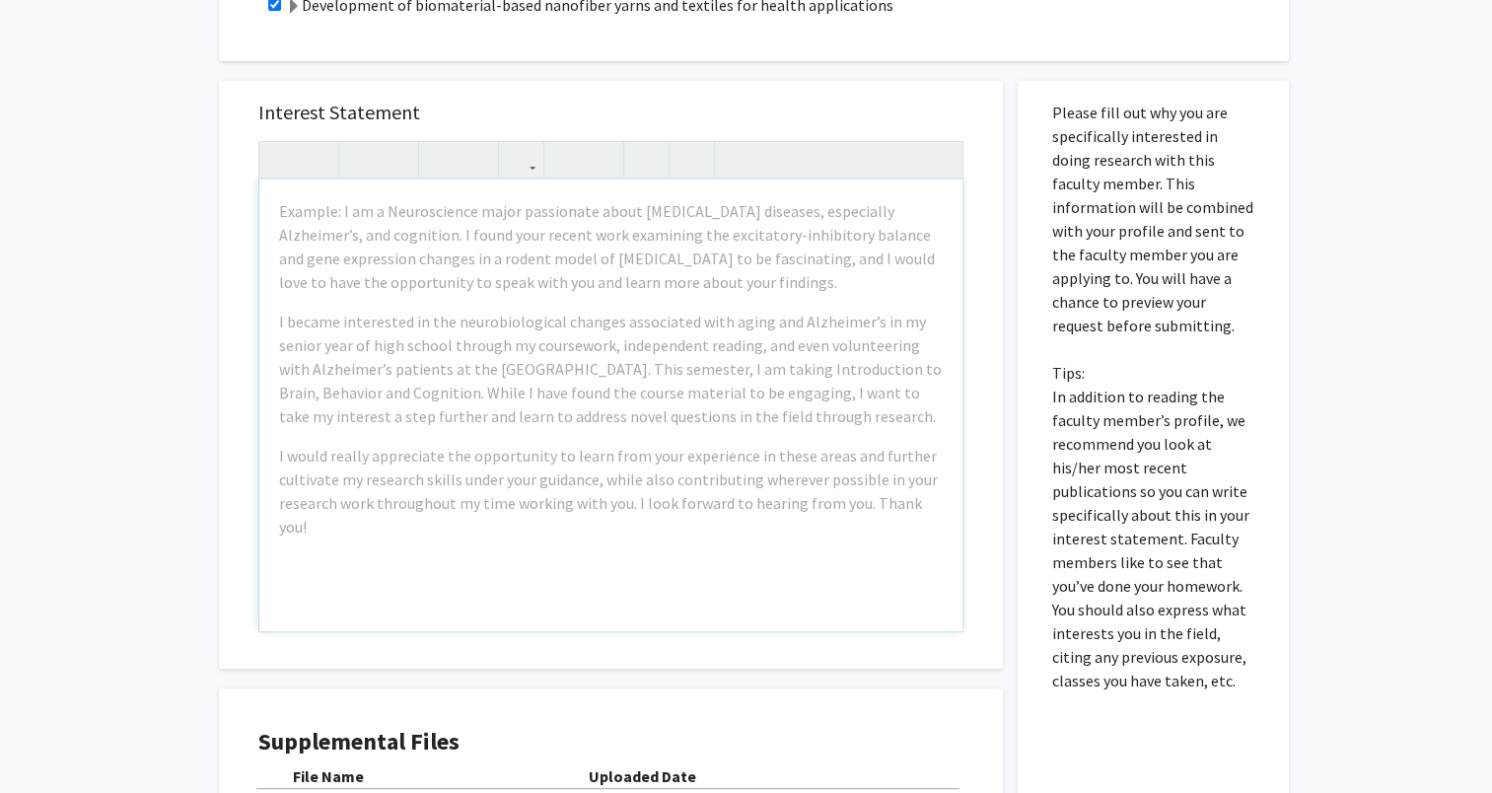
scroll to position [438, 0]
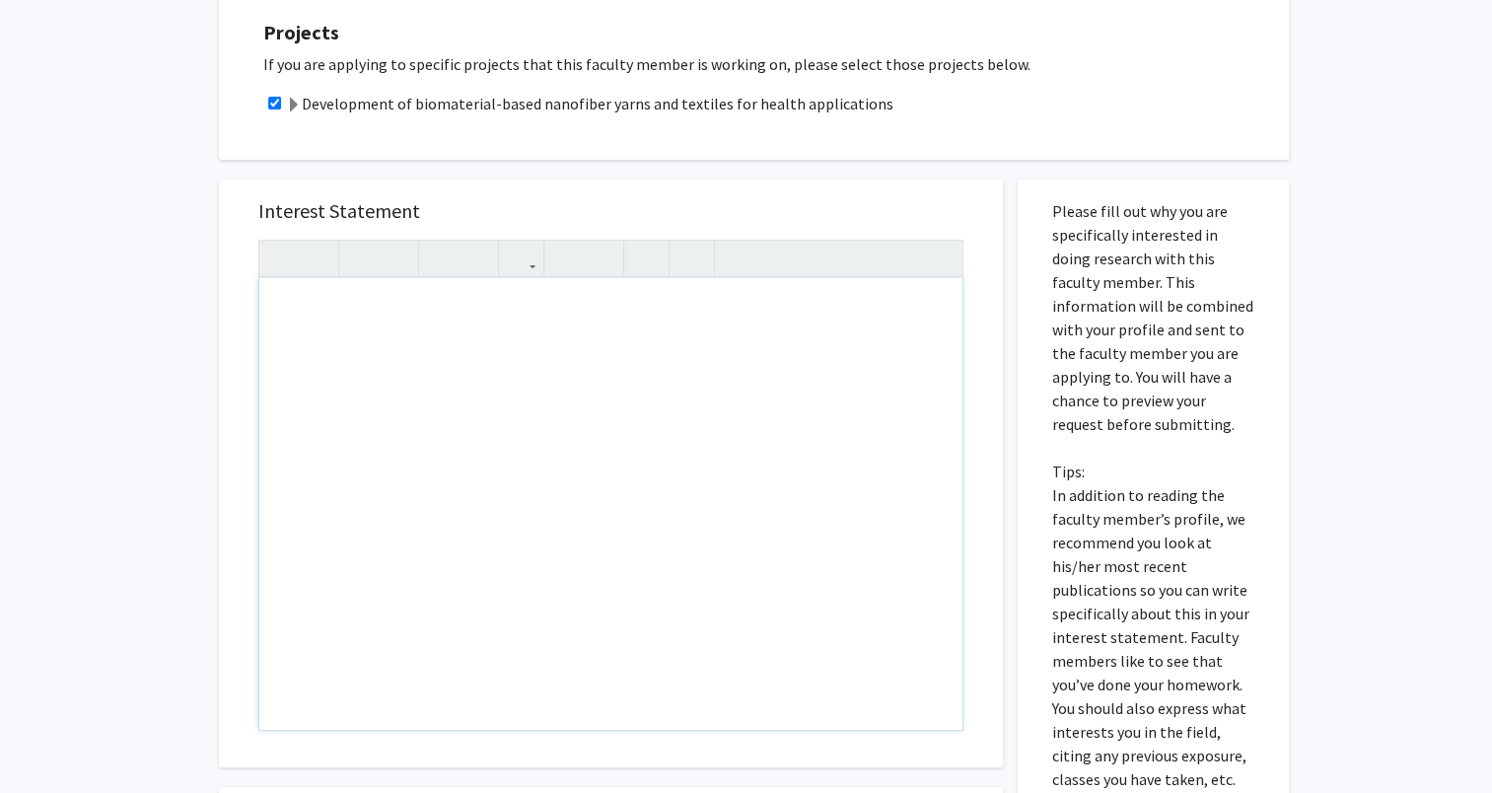
click at [47, 266] on div "All Requests Request for [PERSON_NAME] Request for [PERSON_NAME] Departments: M…" at bounding box center [746, 380] width 1492 height 1495
click at [405, 395] on div "Note to users with screen readers: Please press Alt+0 or Option+0 to deactivate…" at bounding box center [610, 504] width 703 height 452
type textarea "<p>Hello,&nbsp;</p><p>I am&nbsp;</p>"
drag, startPoint x: 325, startPoint y: 360, endPoint x: 265, endPoint y: 302, distance: 83.0
click at [265, 302] on div "Hello, I am" at bounding box center [610, 504] width 703 height 452
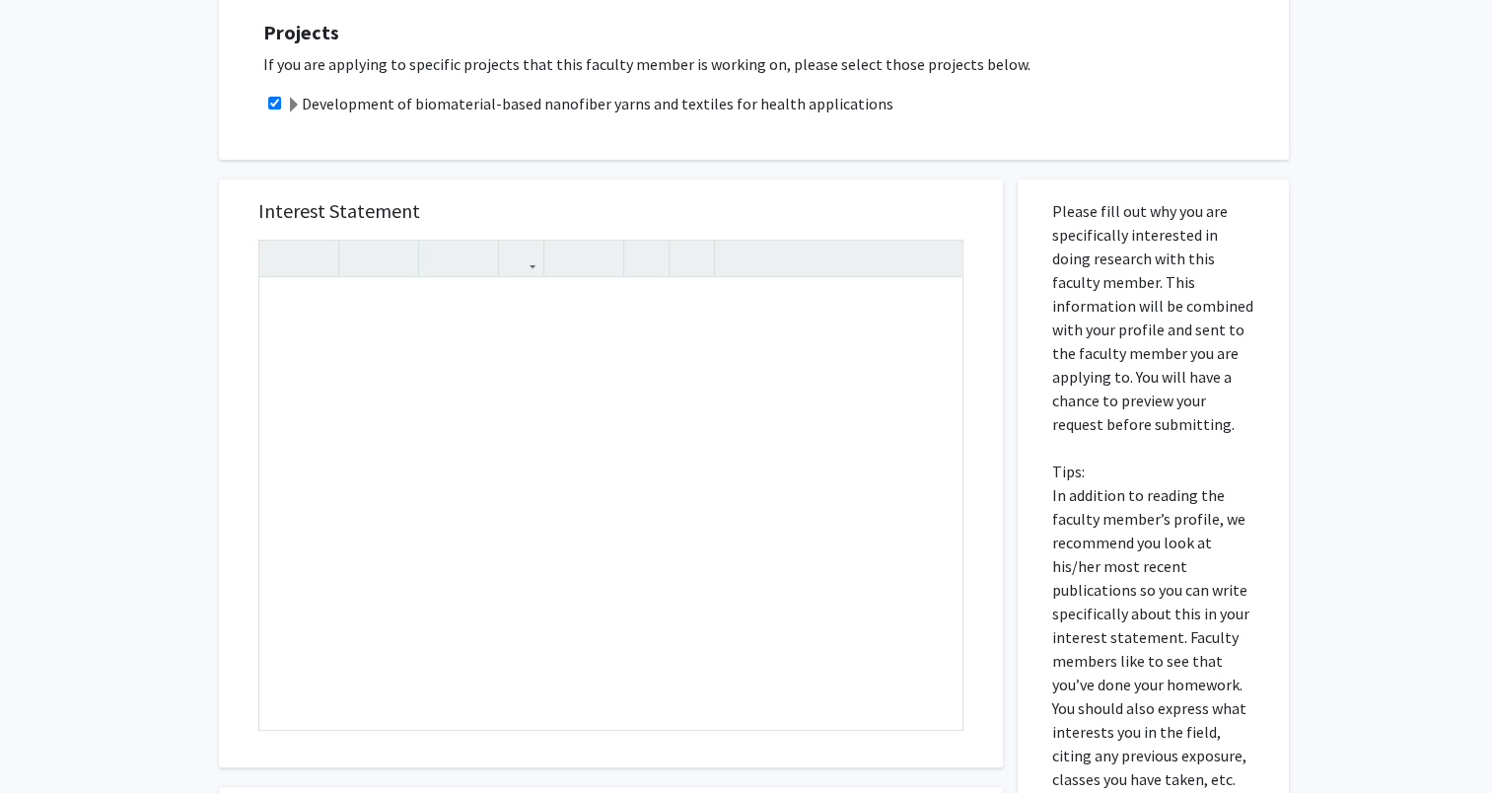
click at [169, 205] on div "All Requests Request for [PERSON_NAME] Request for [PERSON_NAME] Departments: M…" at bounding box center [746, 380] width 1492 height 1495
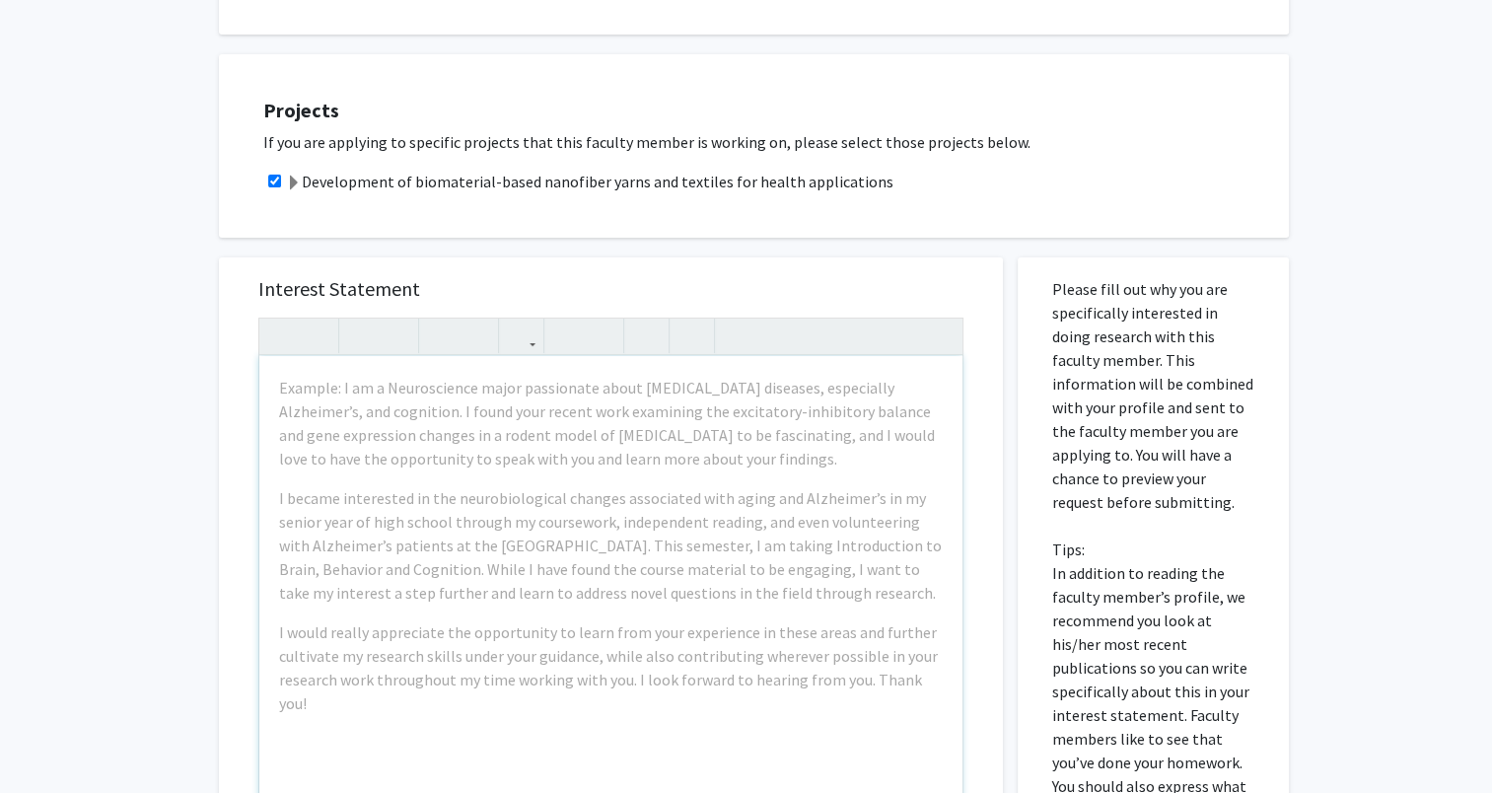
scroll to position [493, 0]
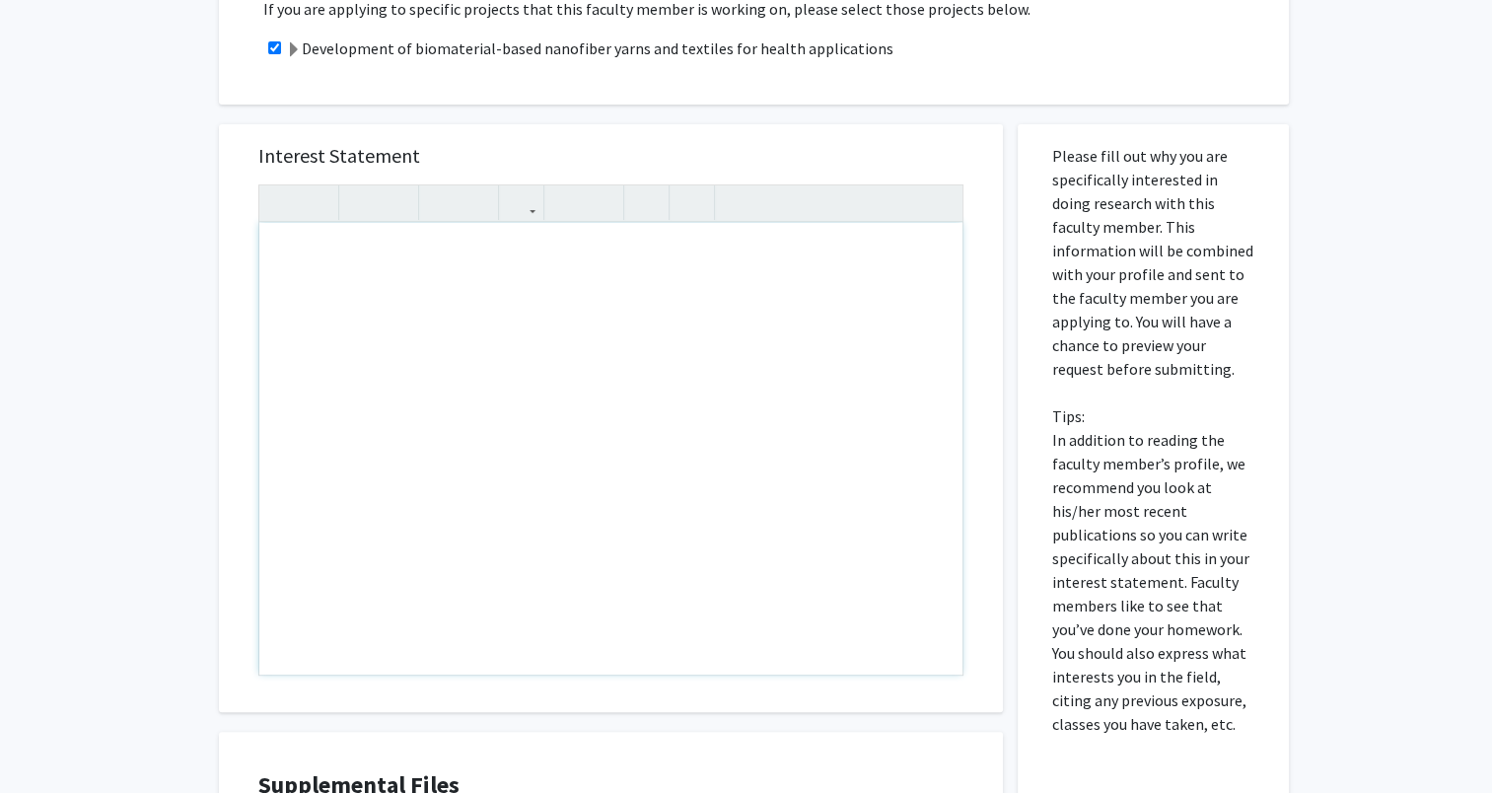
click at [368, 322] on div "Note to users with screen readers: Please press Alt+0 or Option+0 to deactivate…" at bounding box center [610, 449] width 703 height 452
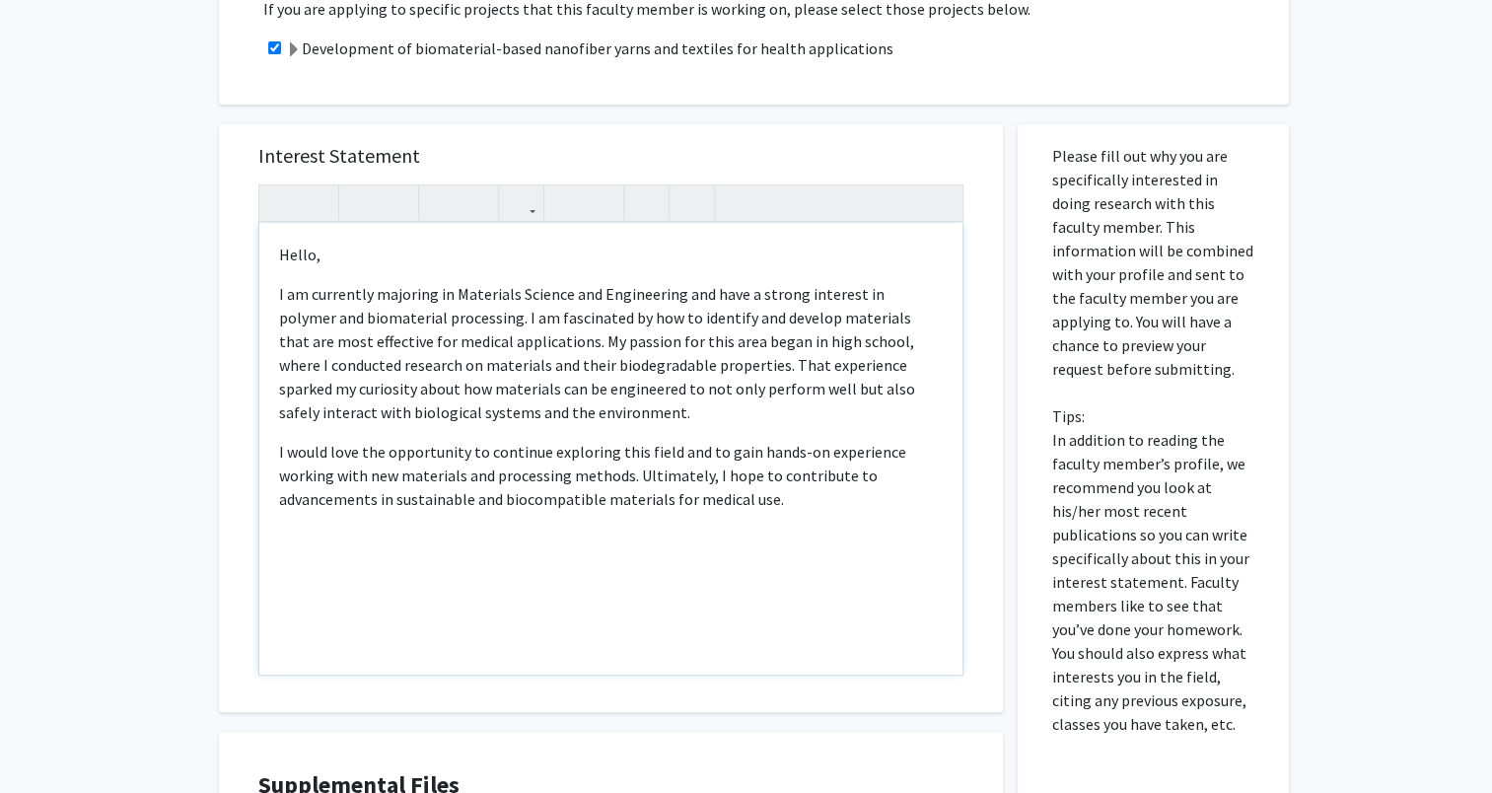
type textarea "<p>Hello, </p> <p>I am currently majoring in Materials Science and Engineering …"
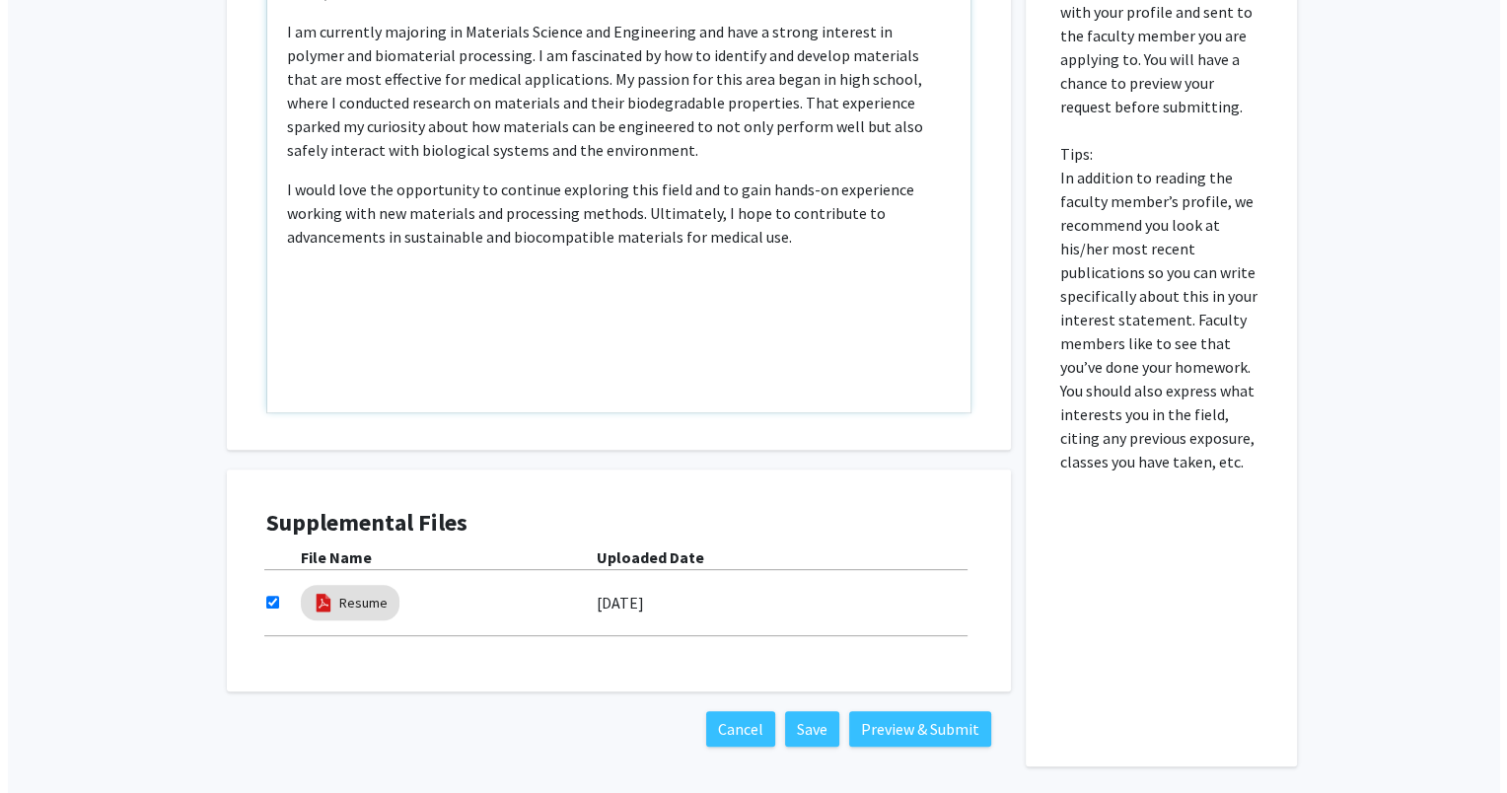
scroll to position [789, 0]
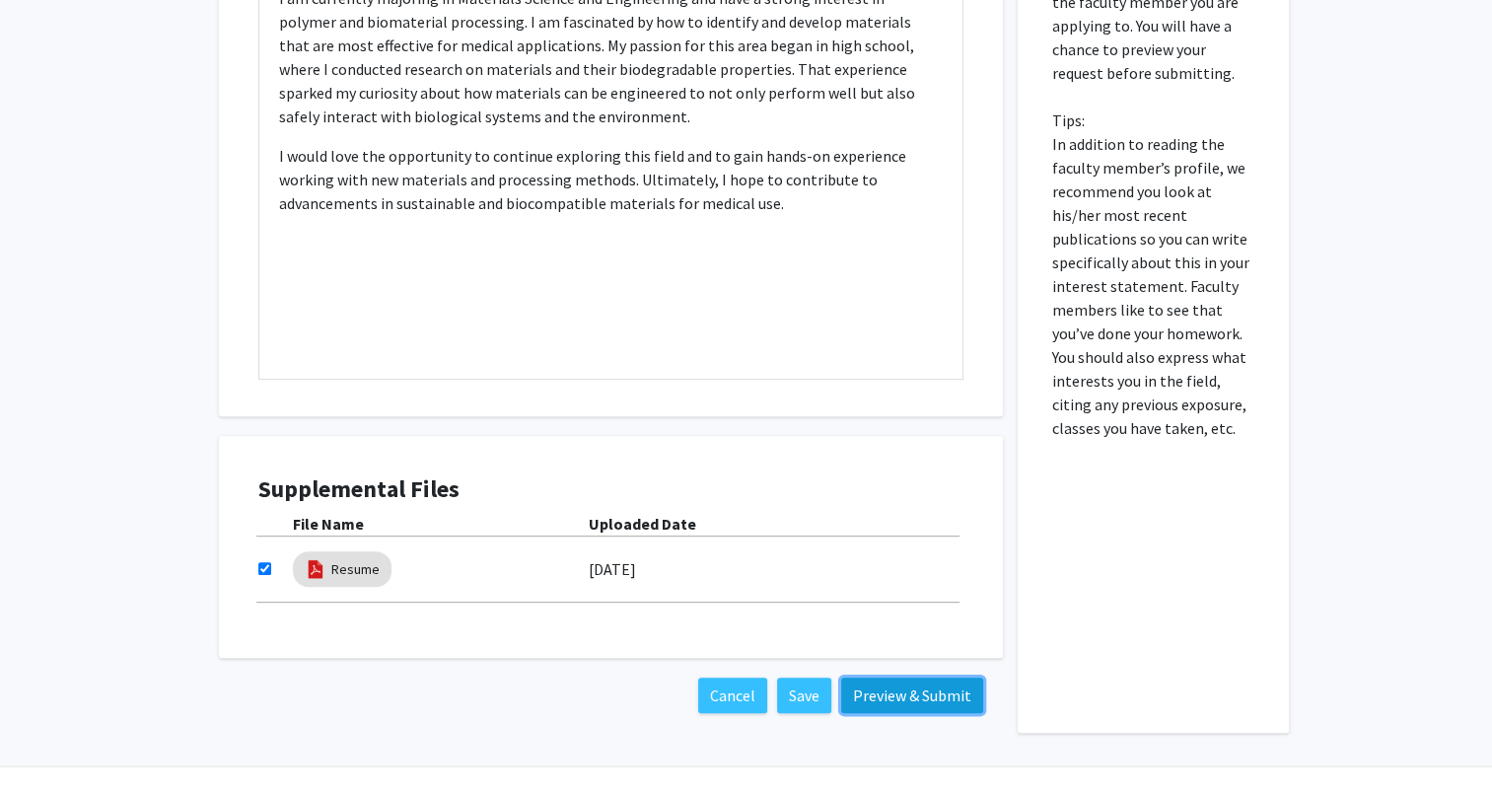
click at [892, 683] on button "Preview & Submit" at bounding box center [912, 696] width 142 height 36
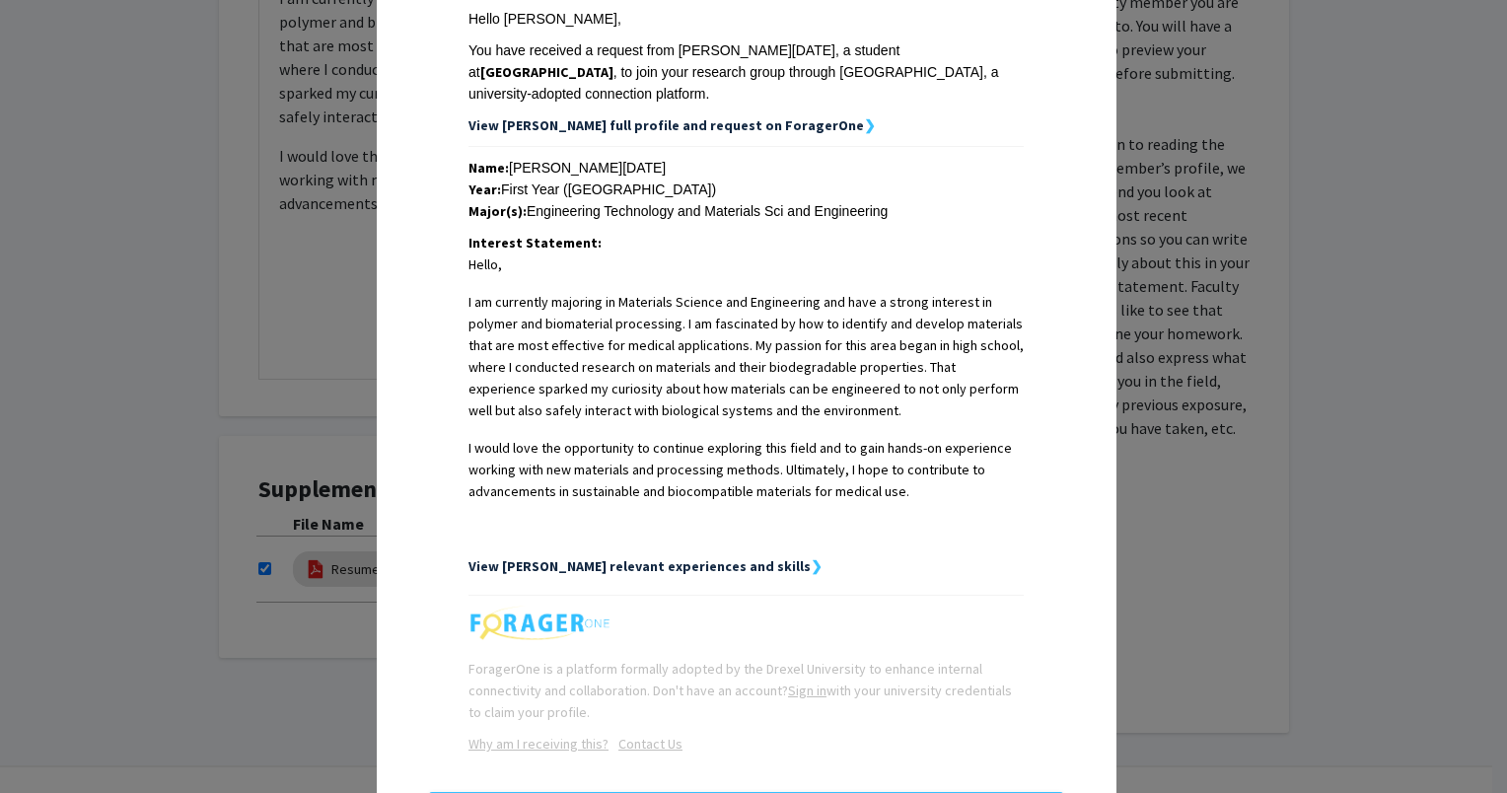
scroll to position [387, 0]
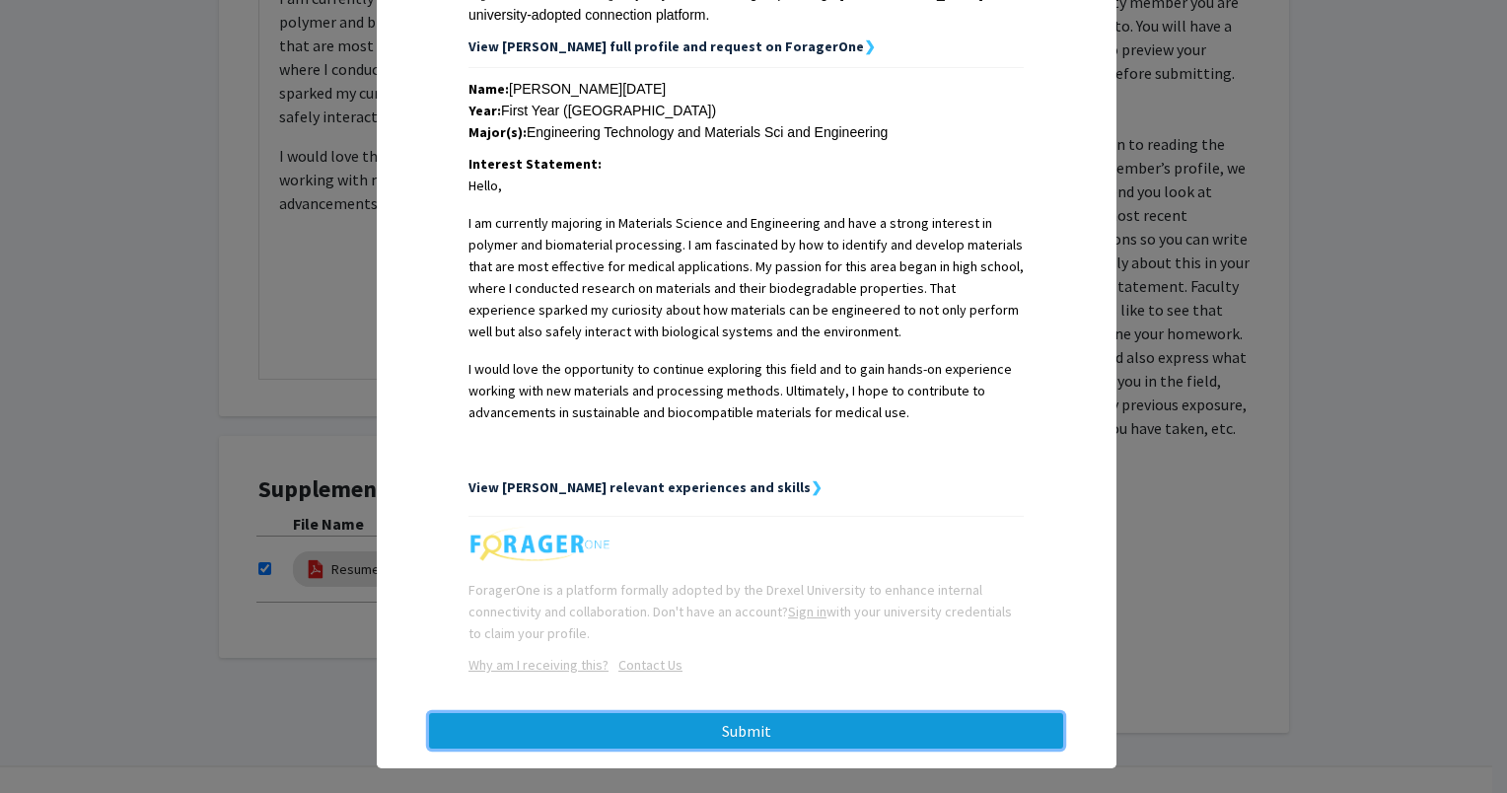
click at [610, 713] on button "Submit" at bounding box center [746, 731] width 634 height 36
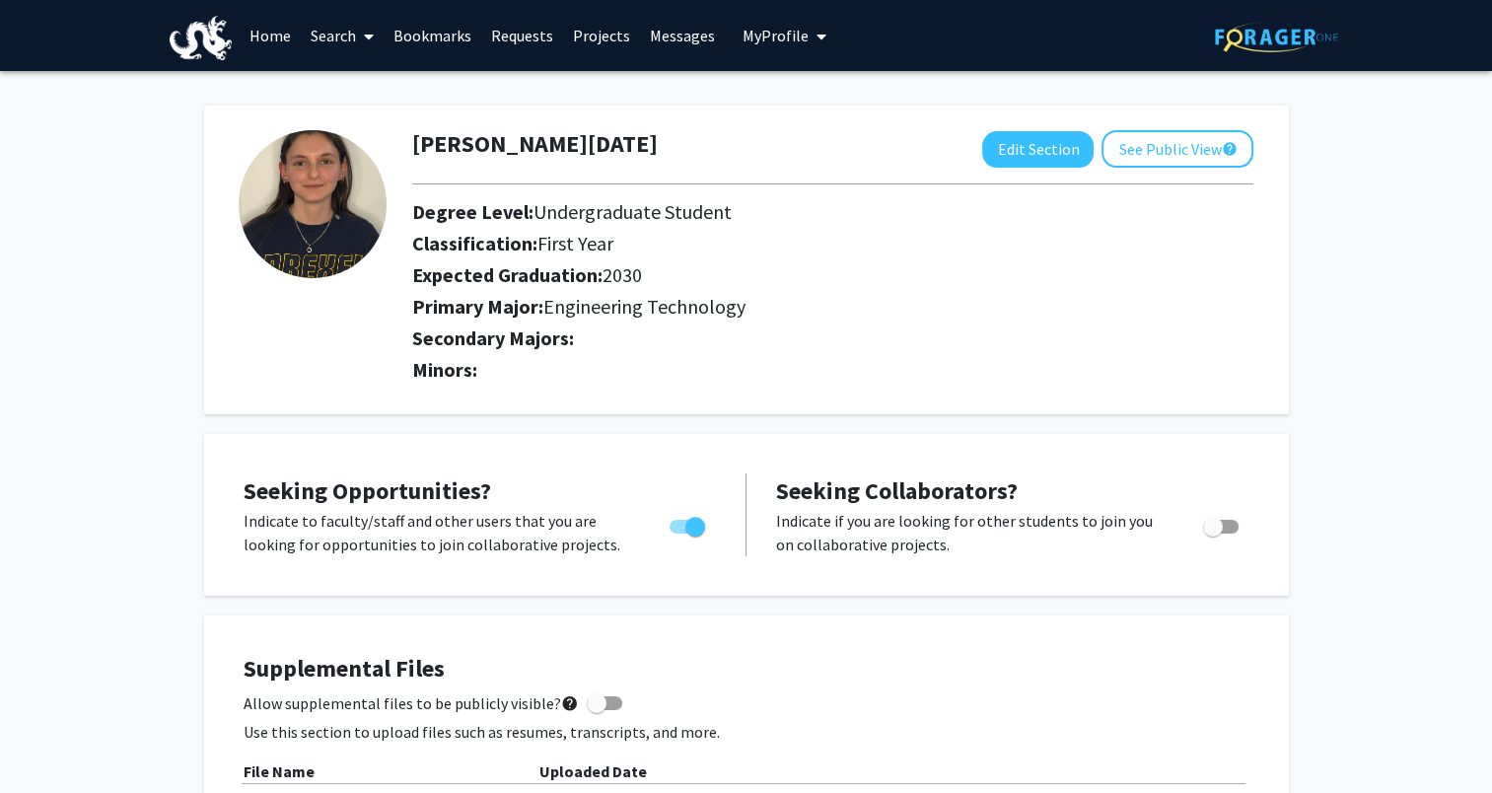
click at [445, 41] on link "Bookmarks" at bounding box center [433, 35] width 98 height 69
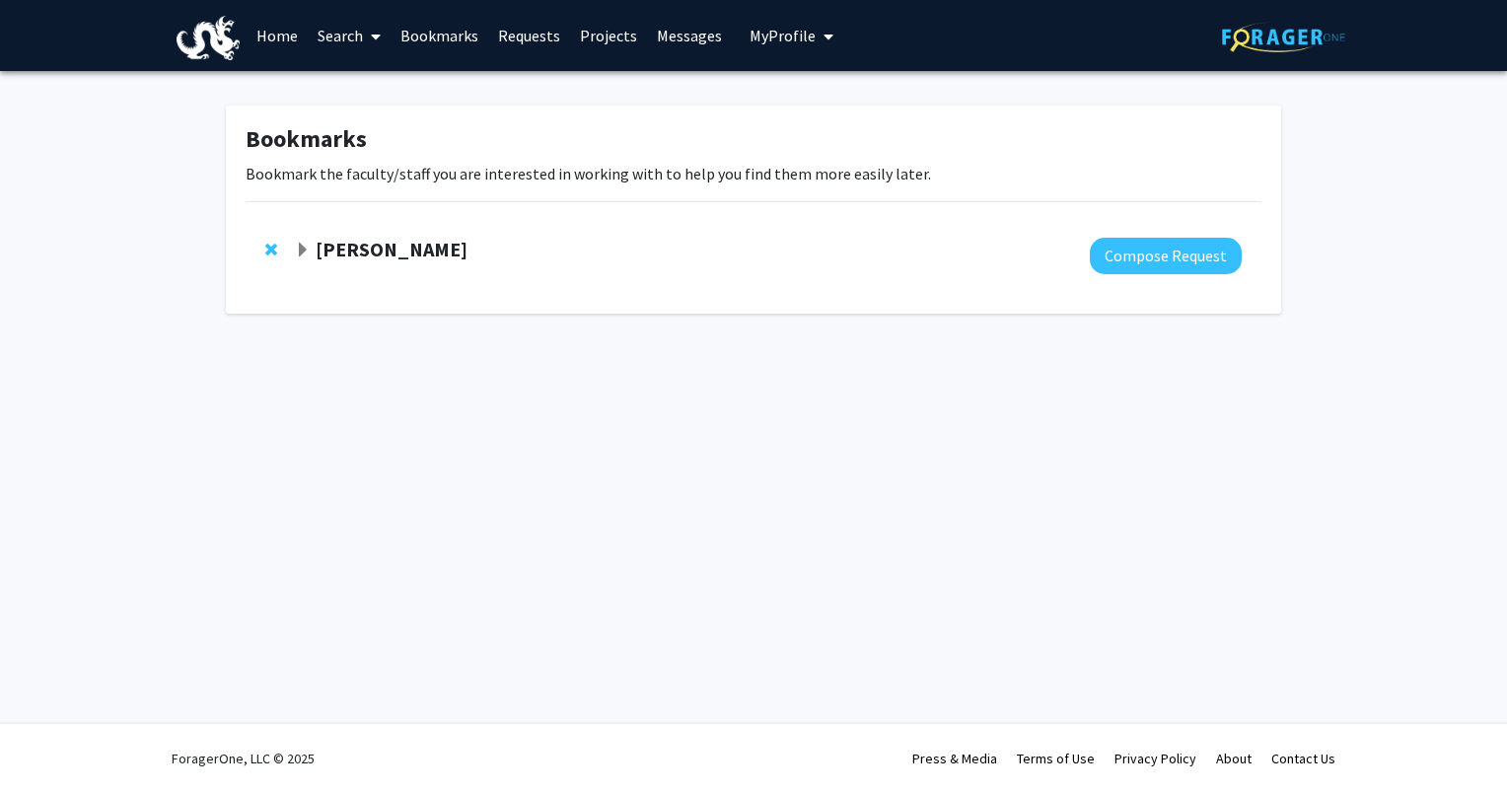
click at [443, 245] on strong "[PERSON_NAME]" at bounding box center [392, 249] width 152 height 25
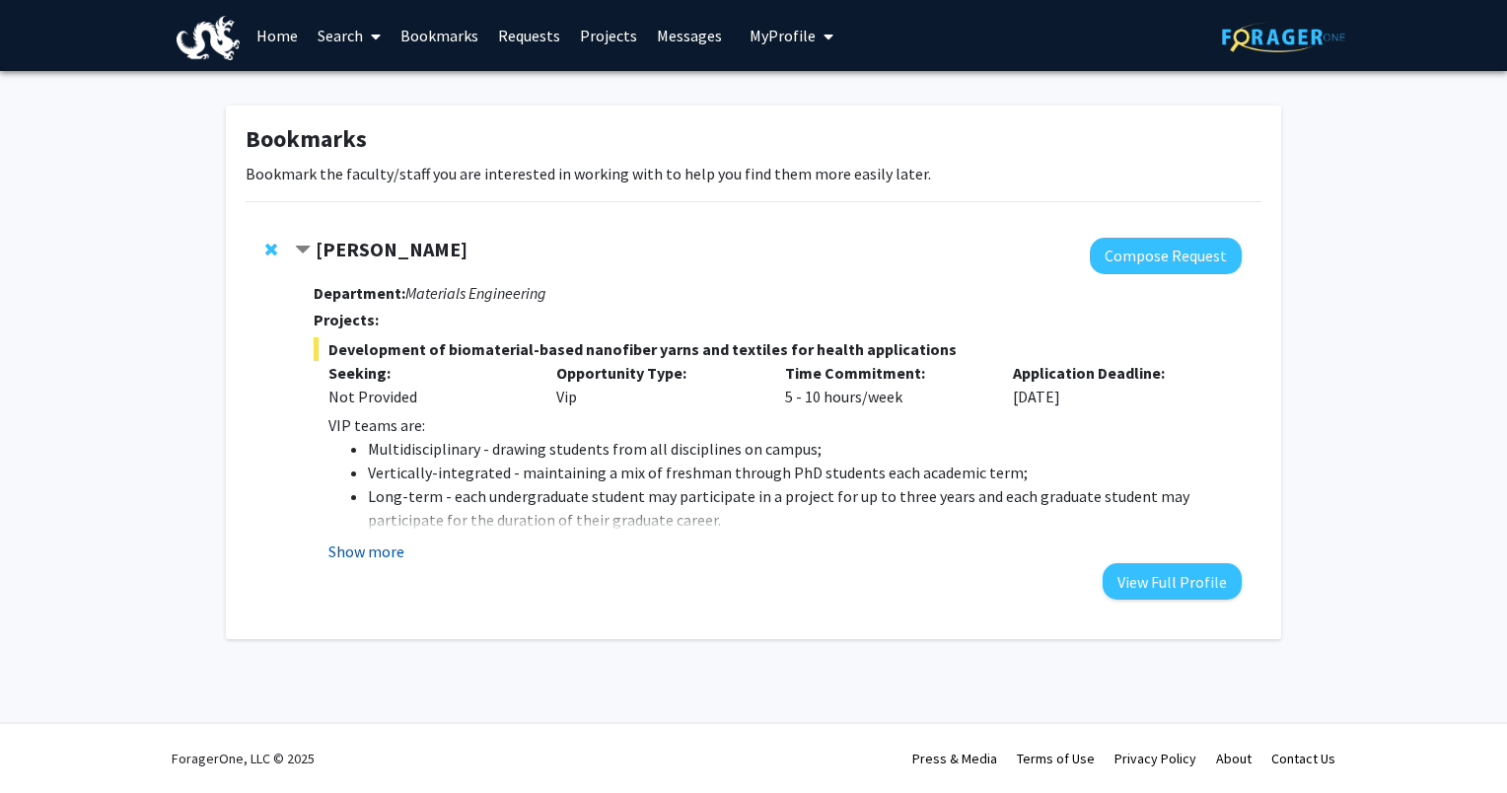
click at [379, 543] on button "Show more" at bounding box center [366, 552] width 76 height 24
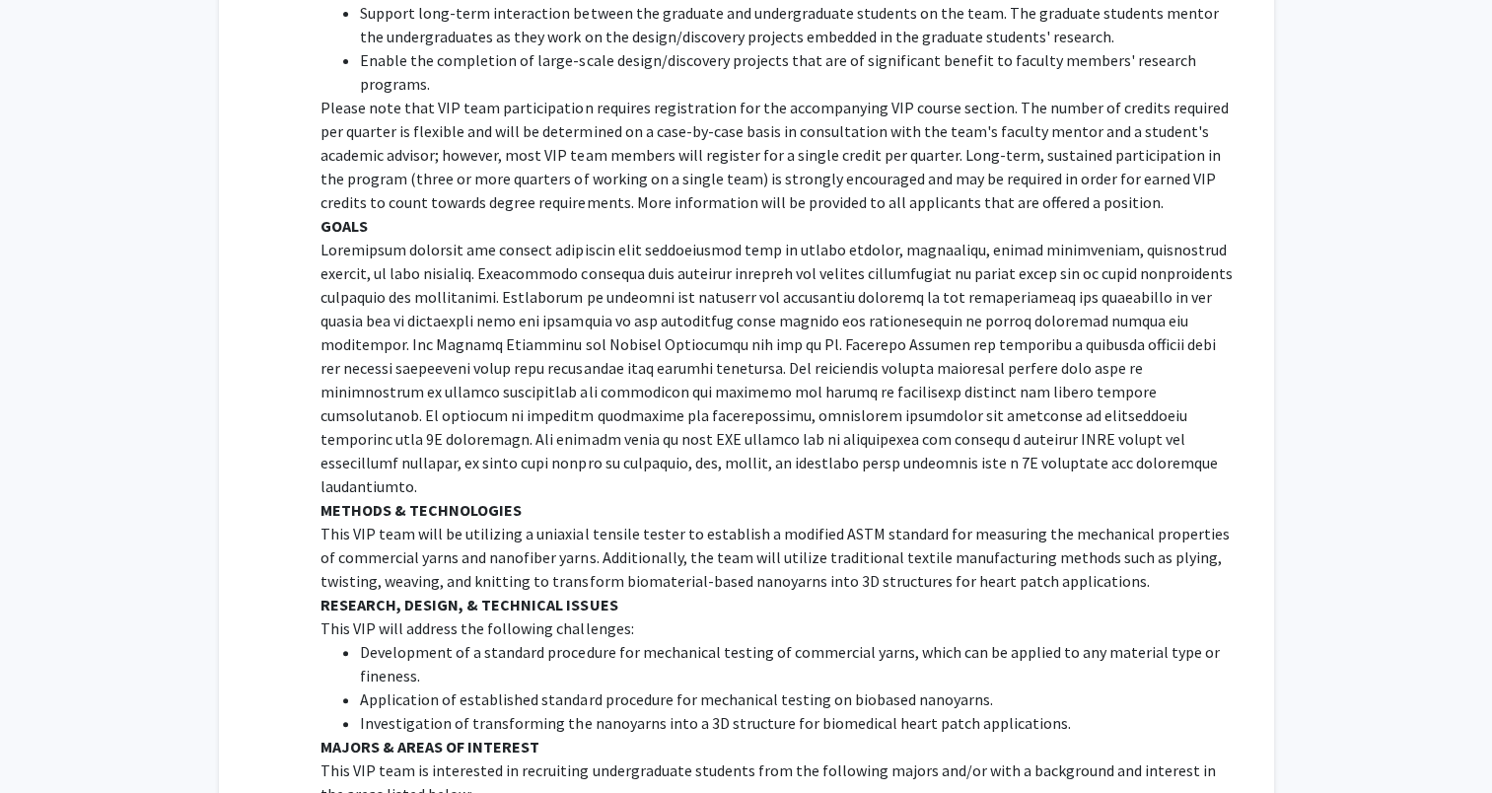
scroll to position [592, 0]
